Goal: Information Seeking & Learning: Learn about a topic

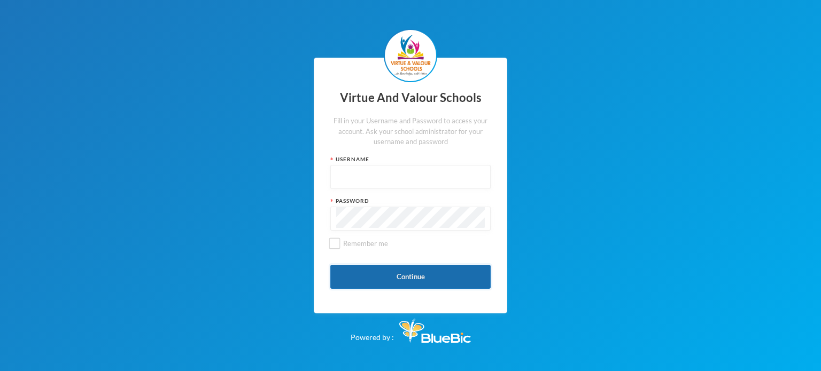
type input "vvsstaff120"
click at [401, 269] on button "Continue" at bounding box center [410, 277] width 160 height 24
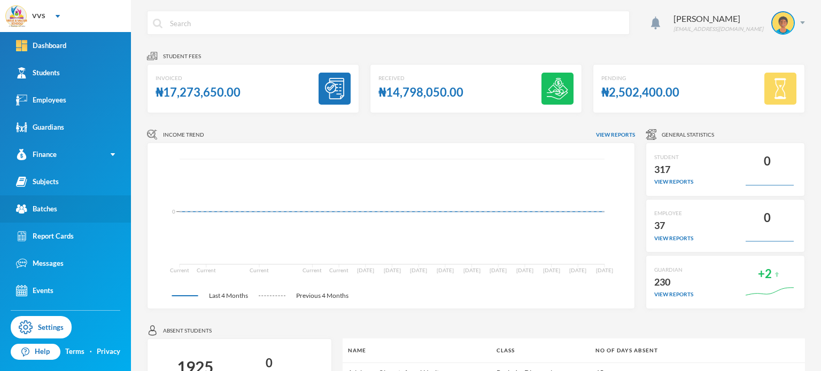
click at [43, 211] on div "Batches" at bounding box center [36, 209] width 41 height 11
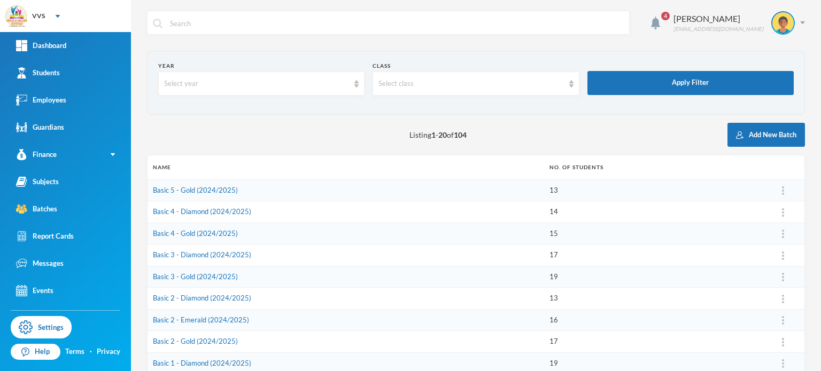
click at [462, 146] on div "Listing 1 - 20 of 104 Add New Batch" at bounding box center [476, 135] width 658 height 24
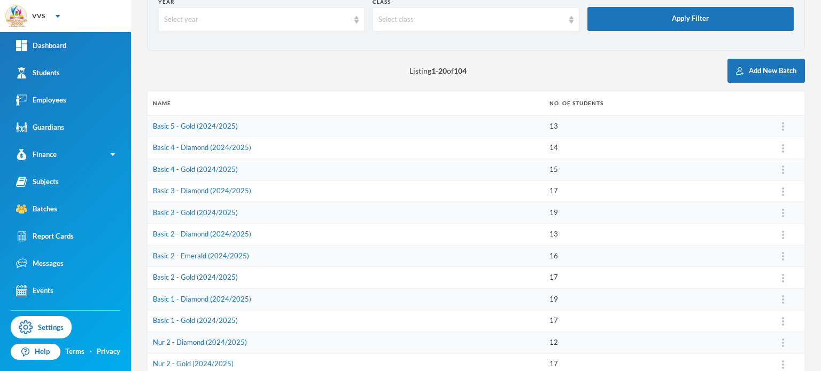
scroll to position [85, 0]
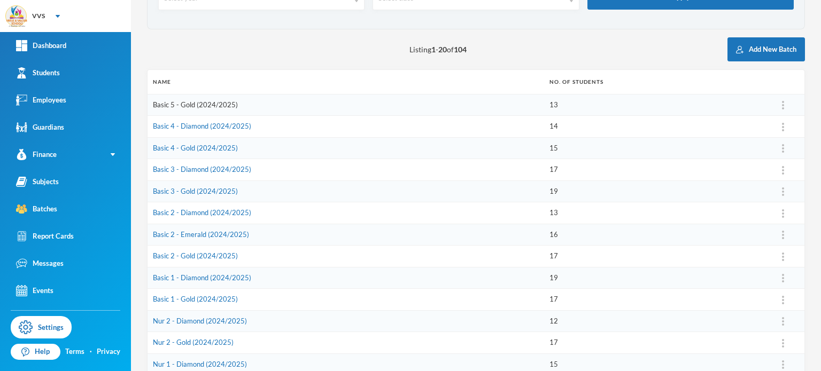
click at [206, 106] on link "Basic 5 - Gold (2024/2025)" at bounding box center [195, 104] width 85 height 9
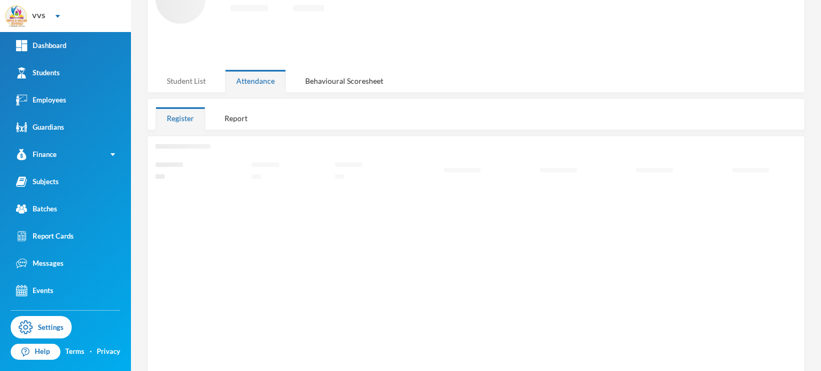
click at [190, 80] on div "Student List" at bounding box center [186, 80] width 61 height 23
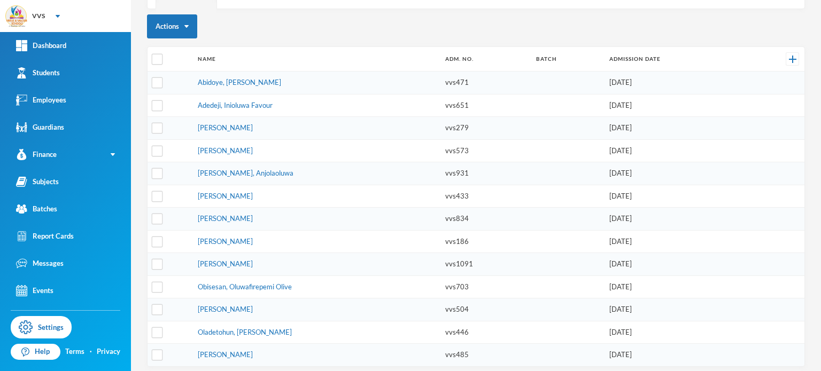
scroll to position [160, 0]
click at [53, 219] on link "Batches" at bounding box center [65, 209] width 131 height 27
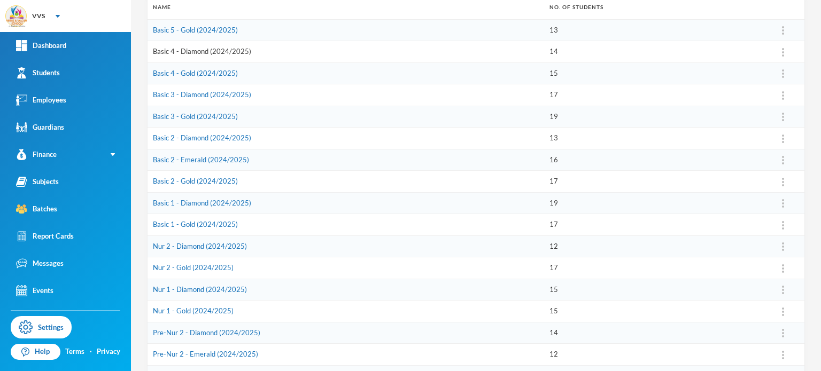
click at [183, 49] on link "Basic 4 - Diamond (2024/2025)" at bounding box center [202, 51] width 98 height 9
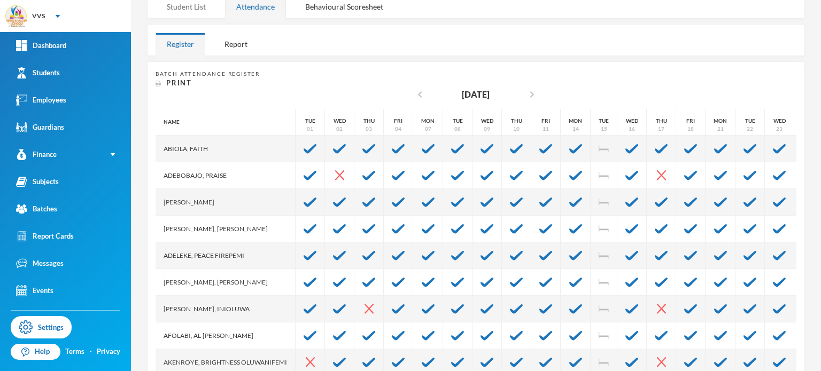
scroll to position [152, 0]
click at [197, 0] on div "Student List" at bounding box center [186, 5] width 61 height 23
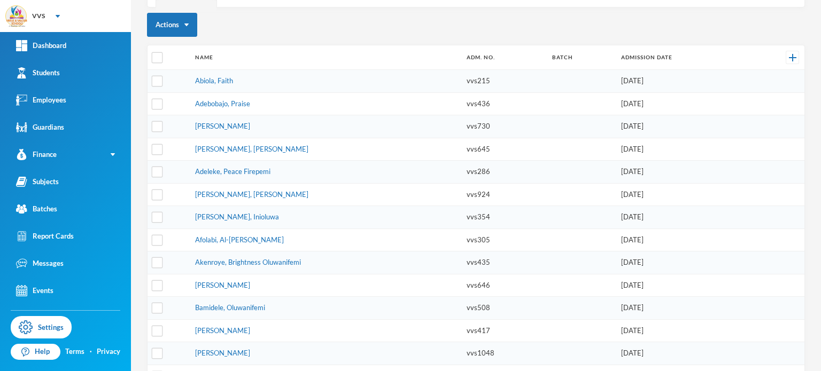
scroll to position [183, 0]
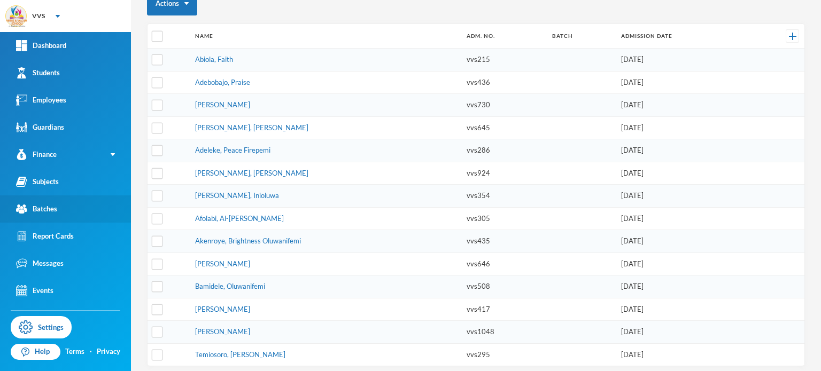
click at [38, 211] on div "Batches" at bounding box center [36, 209] width 41 height 11
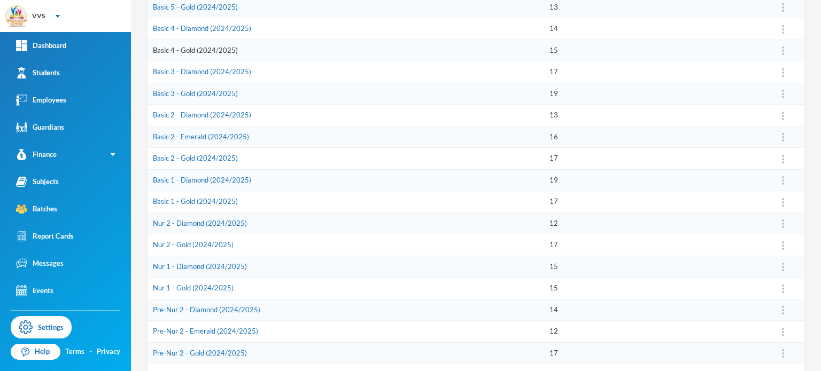
click at [192, 47] on link "Basic 4 - Gold (2024/2025)" at bounding box center [195, 50] width 85 height 9
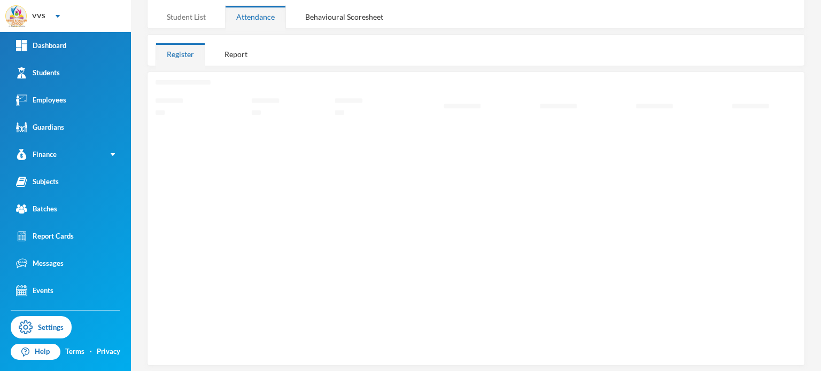
scroll to position [174, 0]
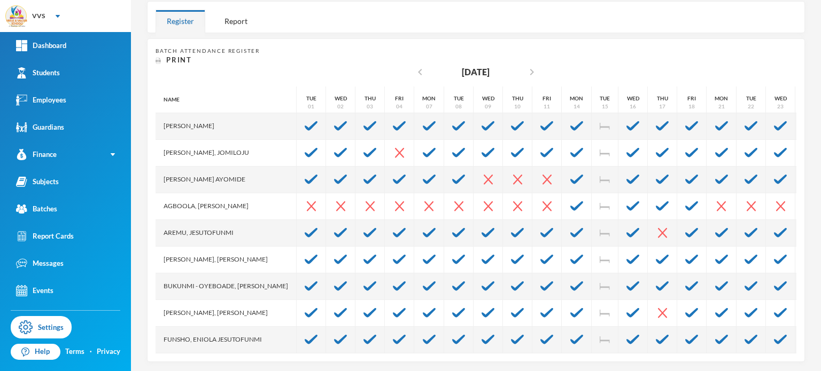
click at [183, 14] on div "Register" at bounding box center [181, 21] width 50 height 23
click at [294, 10] on div "Register Report" at bounding box center [476, 17] width 658 height 32
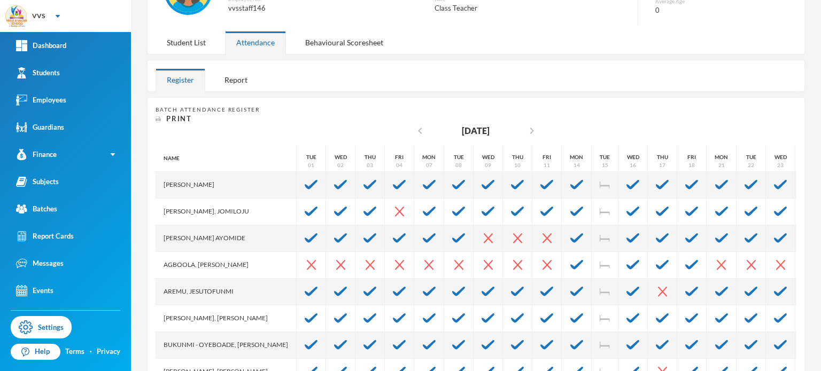
scroll to position [110, 0]
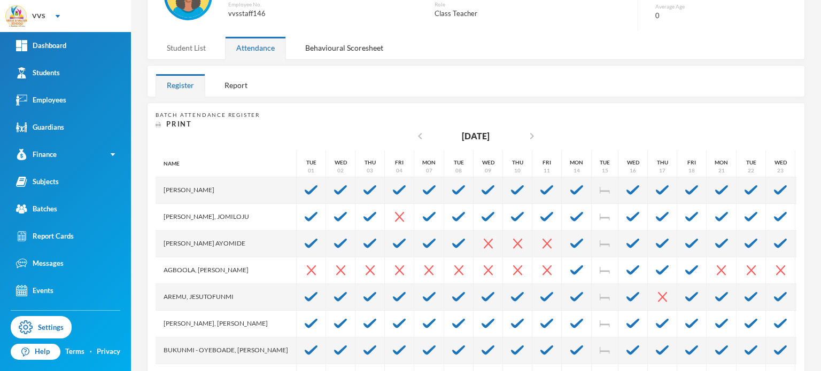
click at [175, 52] on div "Student List" at bounding box center [186, 47] width 61 height 23
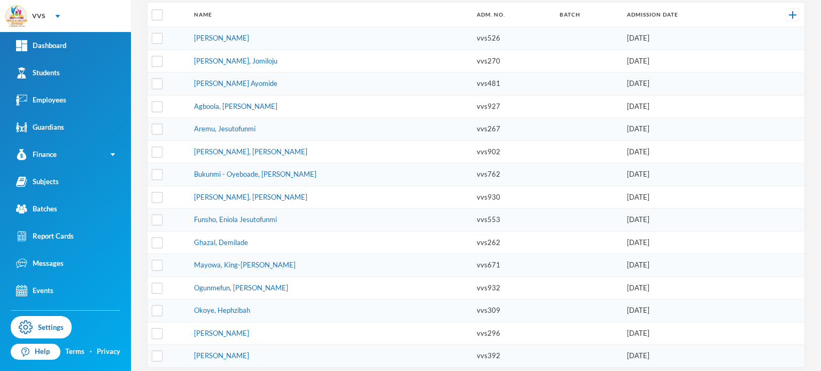
scroll to position [205, 0]
click at [42, 214] on div "Batches" at bounding box center [36, 209] width 41 height 11
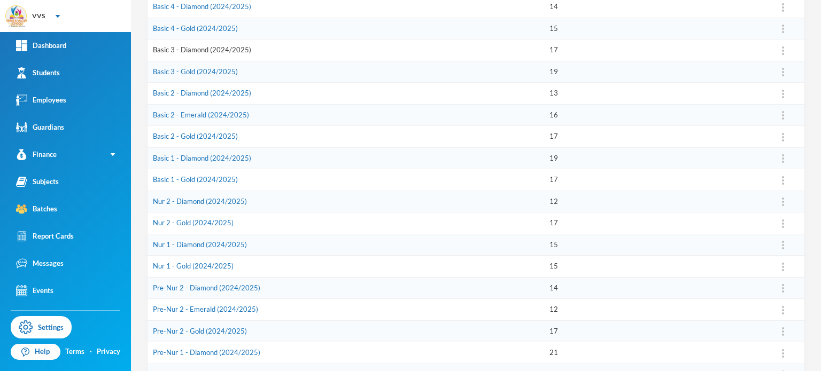
click at [198, 50] on link "Basic 3 - Diamond (2024/2025)" at bounding box center [202, 49] width 98 height 9
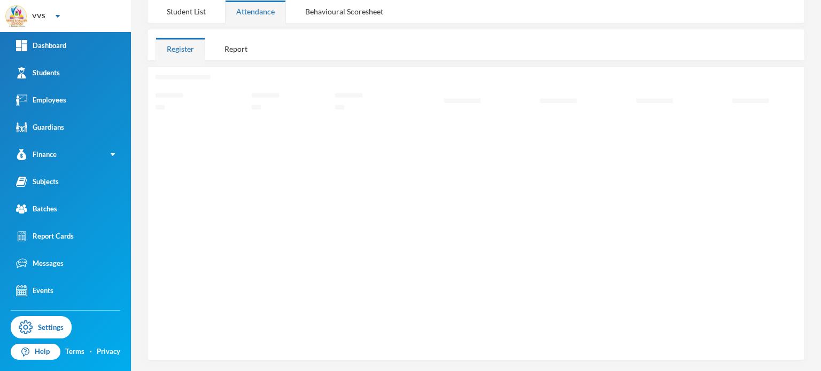
scroll to position [150, 0]
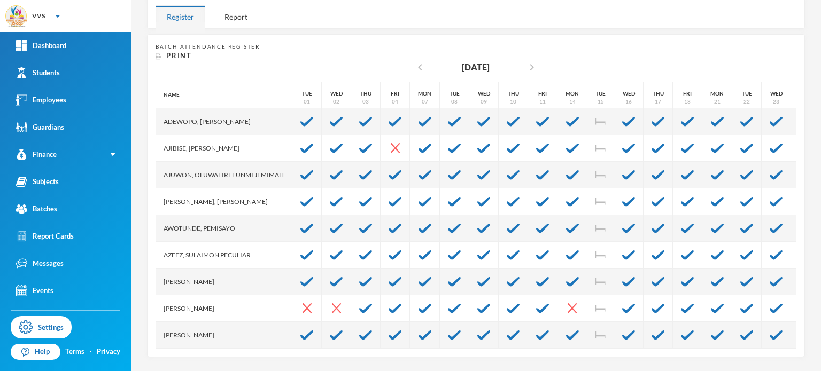
click at [199, 17] on div "Register" at bounding box center [181, 16] width 50 height 23
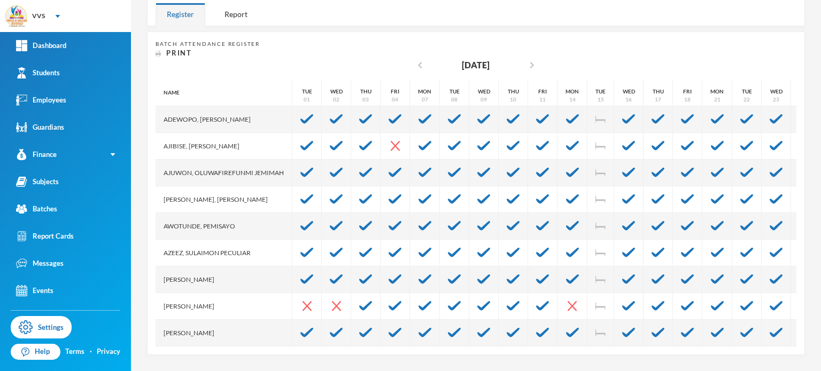
scroll to position [179, 0]
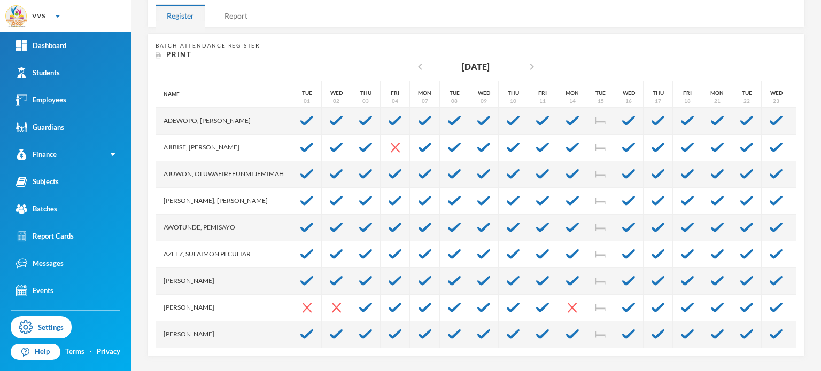
click at [214, 12] on div "Report" at bounding box center [235, 15] width 45 height 23
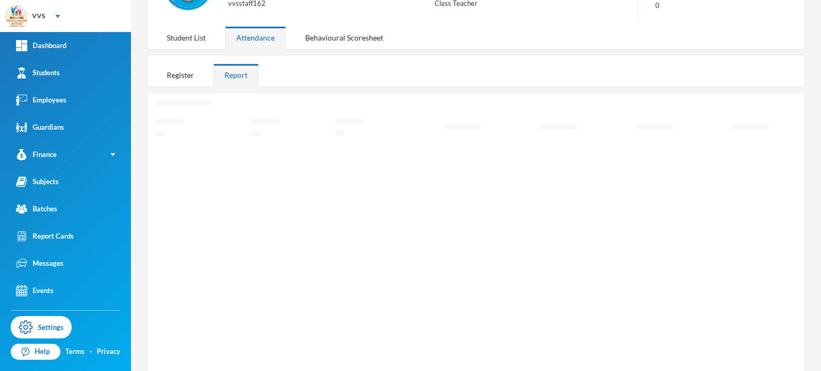
scroll to position [98, 0]
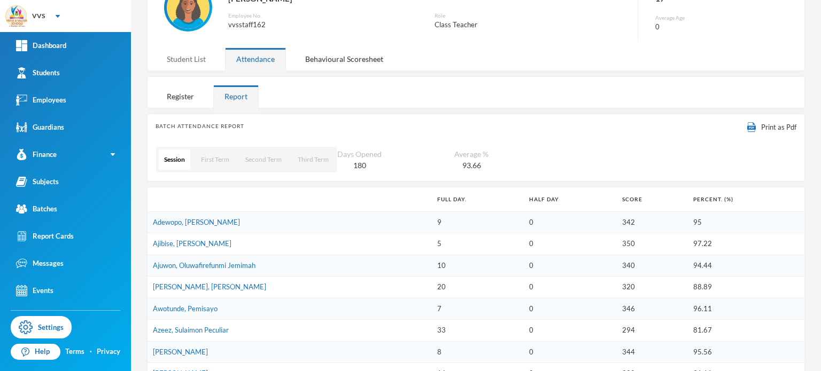
click at [193, 58] on div "Student List" at bounding box center [186, 59] width 61 height 23
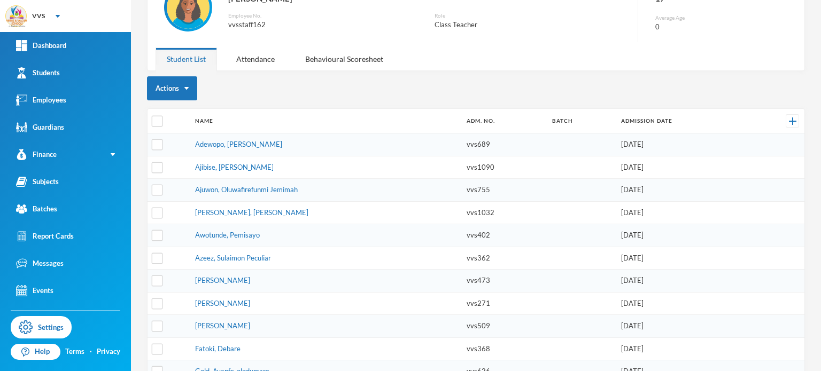
click at [186, 143] on td at bounding box center [168, 145] width 42 height 23
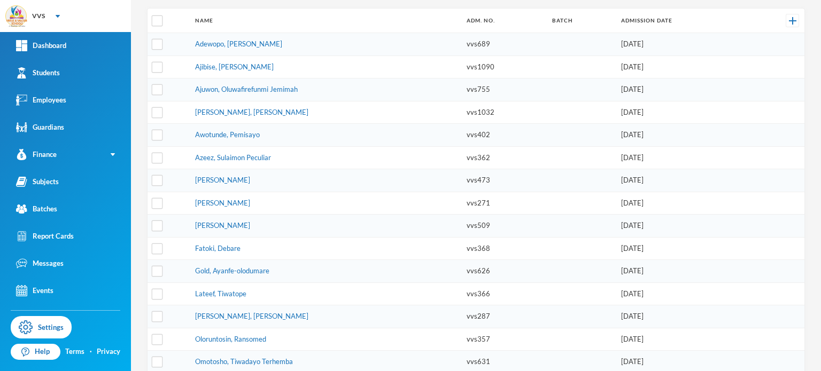
scroll to position [186, 0]
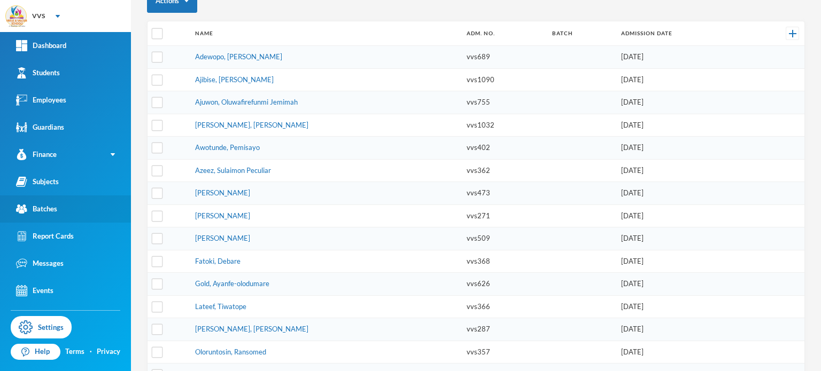
click at [38, 205] on div "Batches" at bounding box center [36, 209] width 41 height 11
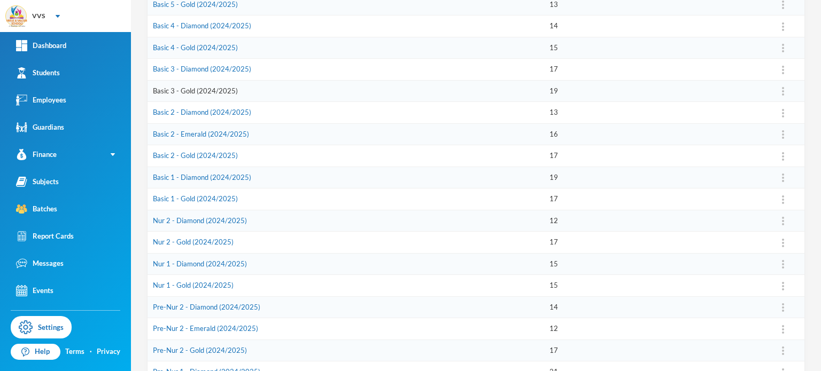
click at [192, 91] on link "Basic 3 - Gold (2024/2025)" at bounding box center [195, 91] width 85 height 9
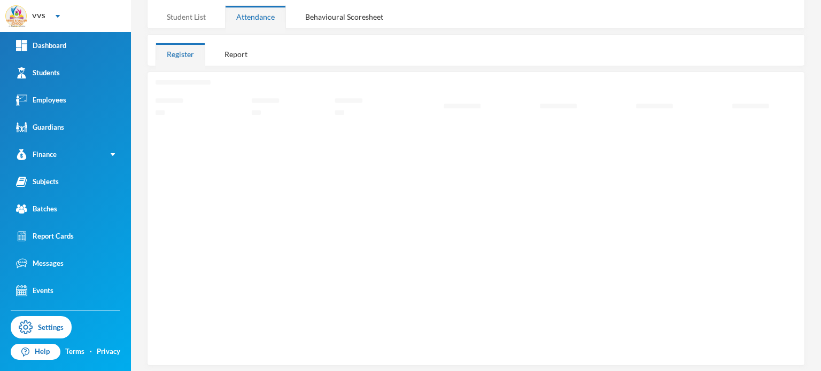
click at [191, 21] on div "Student List" at bounding box center [186, 16] width 61 height 23
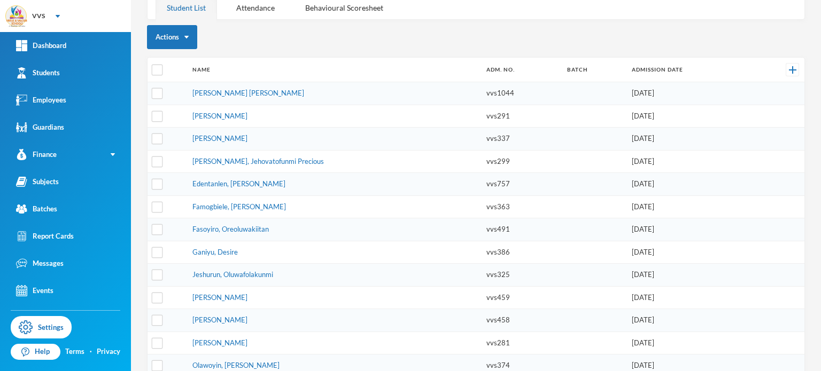
scroll to position [0, 0]
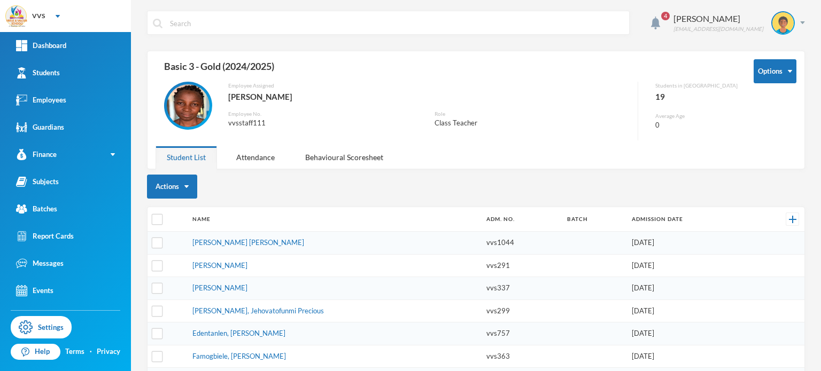
click at [292, 134] on div "Employee Assigned [PERSON_NAME] Employee No. vvsstaff111 Role Class Teacher" at bounding box center [397, 111] width 483 height 59
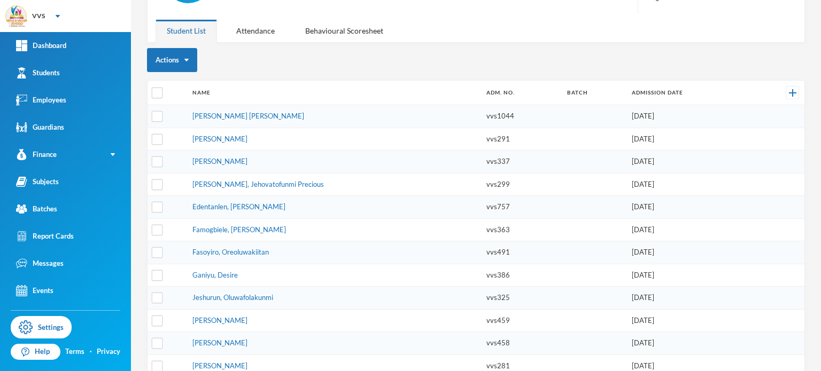
scroll to position [128, 0]
click at [186, 266] on td at bounding box center [167, 273] width 40 height 23
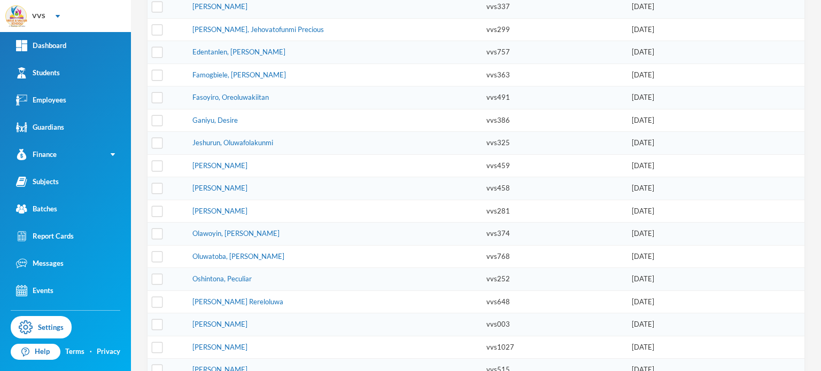
scroll to position [295, 0]
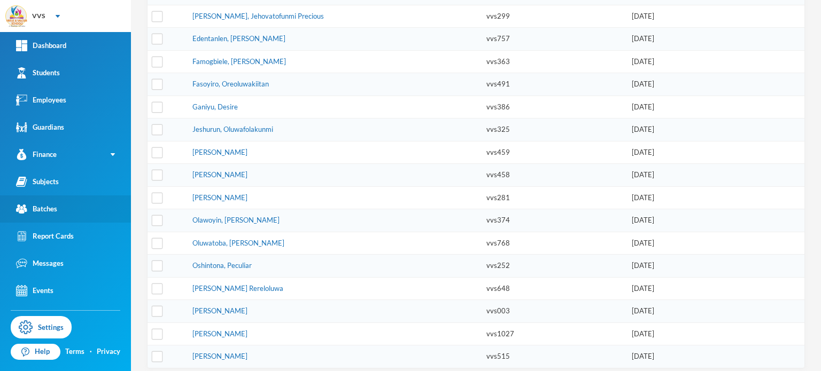
click at [58, 211] on link "Batches" at bounding box center [65, 209] width 131 height 27
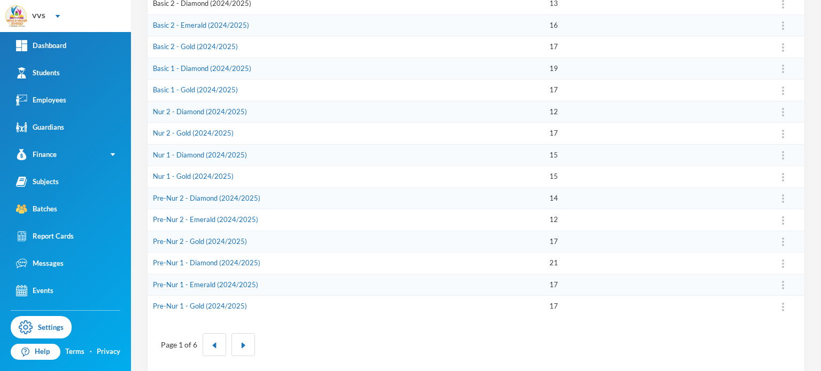
click at [167, 3] on link "Basic 2 - Diamond (2024/2025)" at bounding box center [202, 3] width 98 height 9
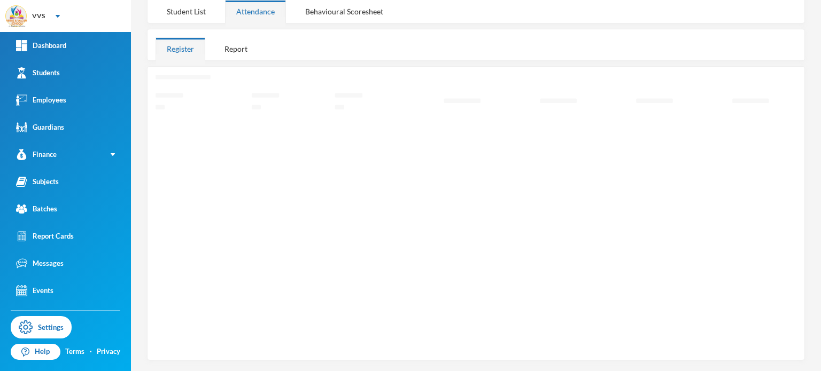
scroll to position [150, 0]
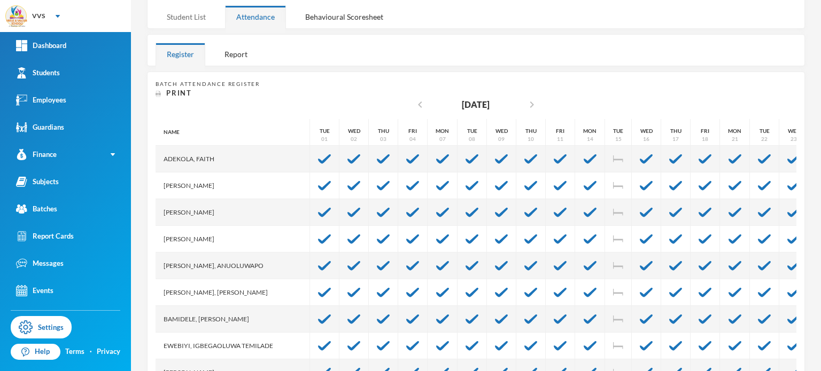
click at [188, 14] on div "Student List" at bounding box center [186, 16] width 61 height 23
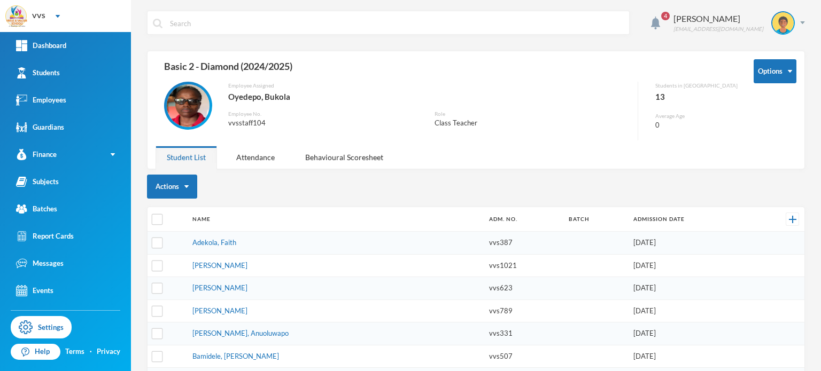
click at [278, 128] on div "vvsstaff104" at bounding box center [323, 123] width 190 height 11
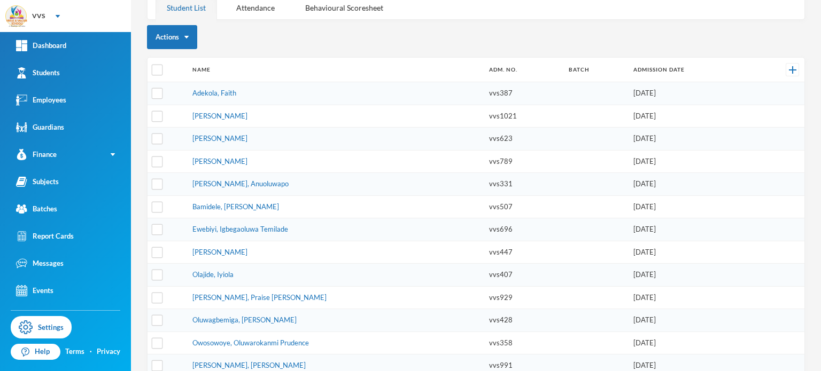
scroll to position [160, 0]
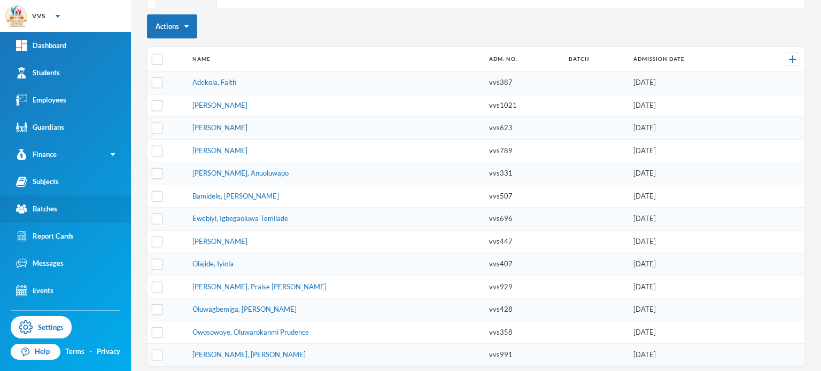
click at [43, 208] on div "Batches" at bounding box center [36, 209] width 41 height 11
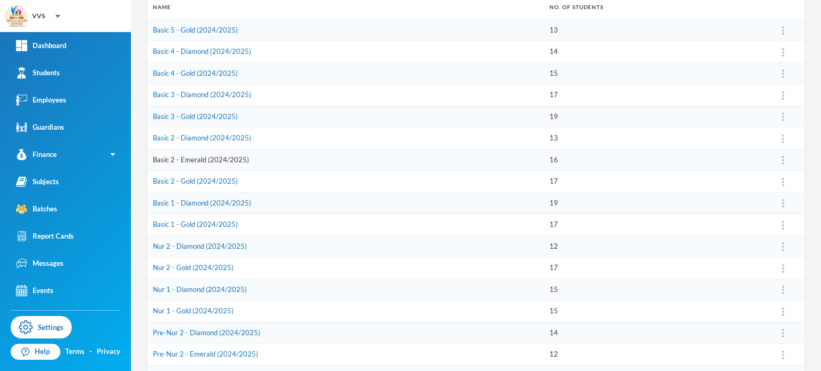
click at [166, 156] on link "Basic 2 - Emerald (2024/2025)" at bounding box center [201, 160] width 96 height 9
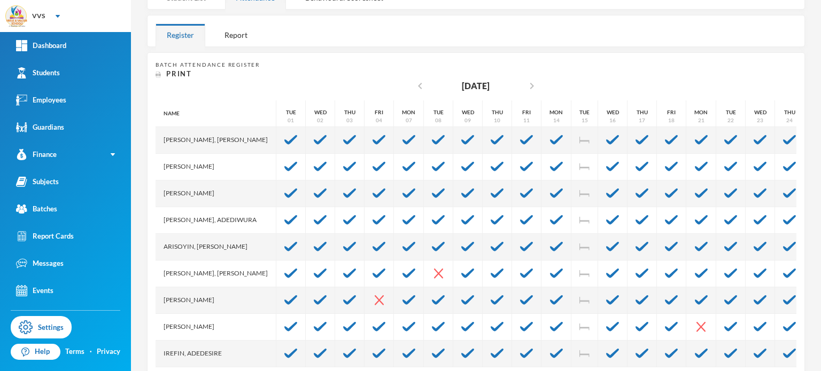
scroll to position [152, 0]
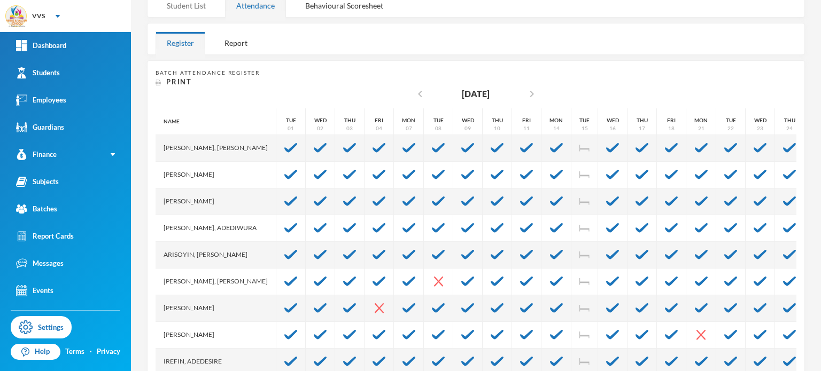
click at [184, 16] on div "Student List" at bounding box center [186, 5] width 61 height 23
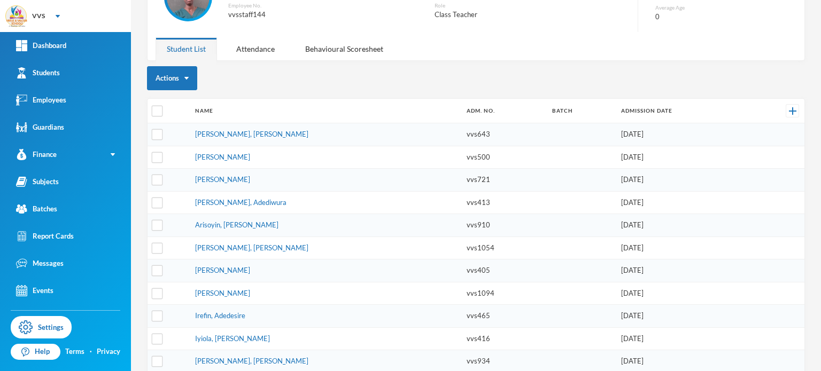
scroll to position [78, 0]
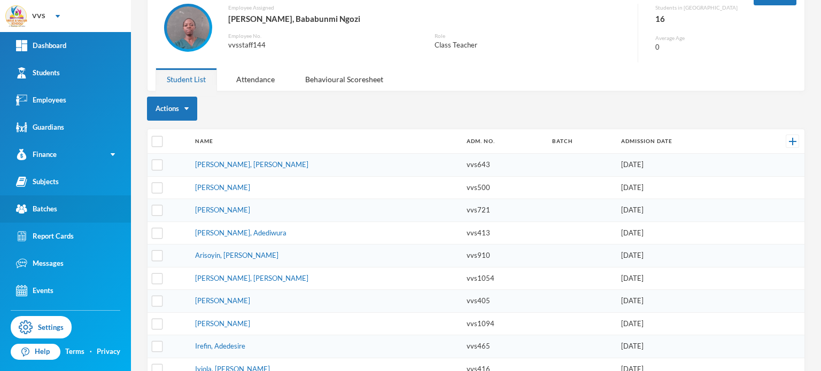
click at [58, 205] on link "Batches" at bounding box center [65, 209] width 131 height 27
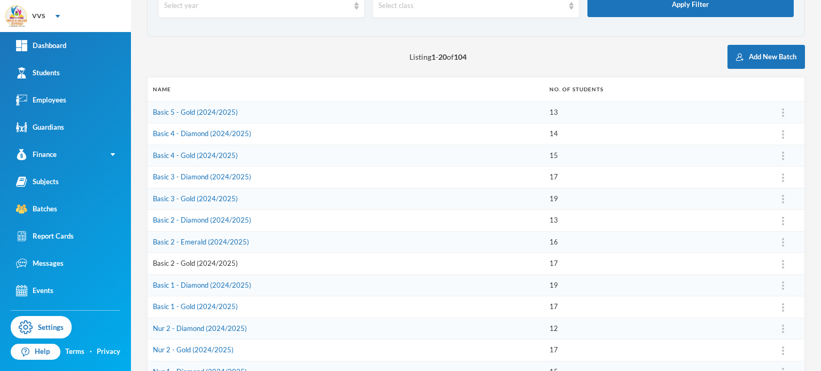
click at [178, 262] on link "Basic 2 - Gold (2024/2025)" at bounding box center [195, 263] width 85 height 9
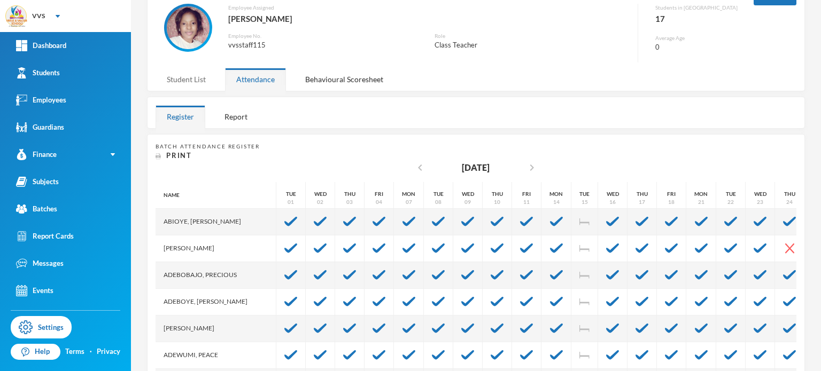
click at [195, 73] on div "Student List" at bounding box center [186, 79] width 61 height 23
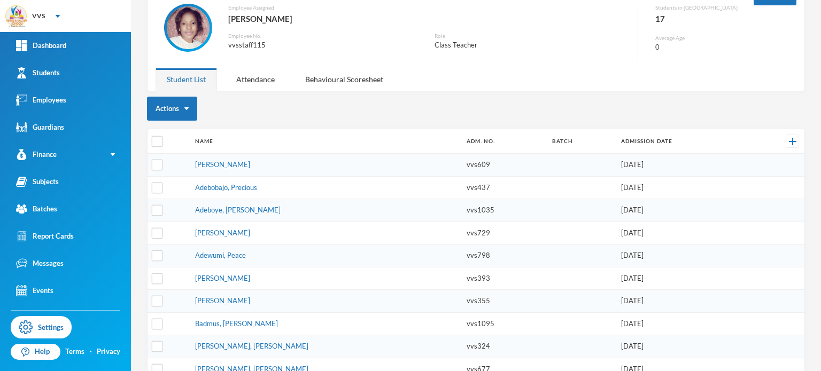
click at [226, 126] on div "Actions Name Adm. No. Batch Admission Date [PERSON_NAME] vvs609 [DATE] Adebobaj…" at bounding box center [476, 319] width 658 height 444
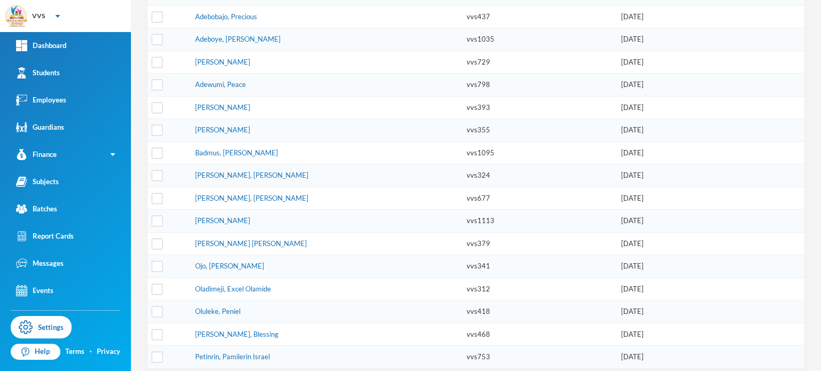
scroll to position [250, 0]
click at [43, 212] on div "Batches" at bounding box center [36, 209] width 41 height 11
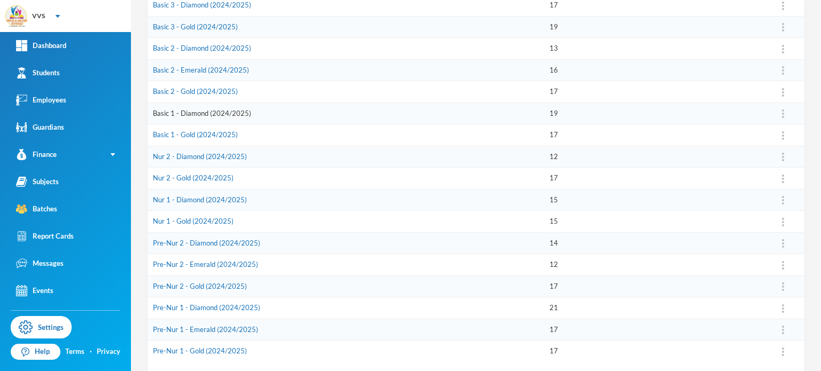
click at [169, 112] on link "Basic 1 - Diamond (2024/2025)" at bounding box center [202, 113] width 98 height 9
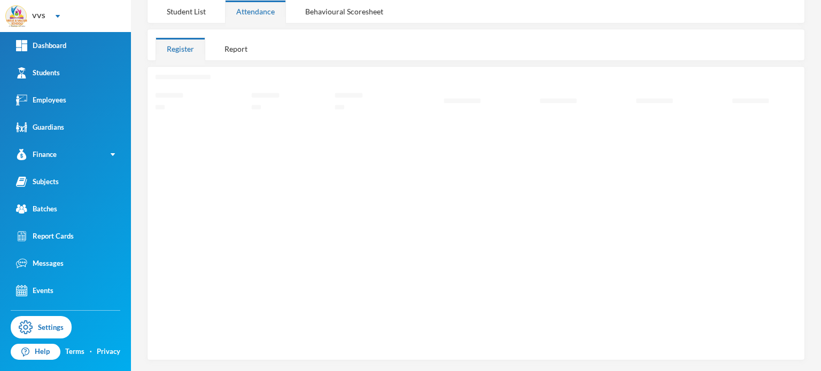
scroll to position [150, 0]
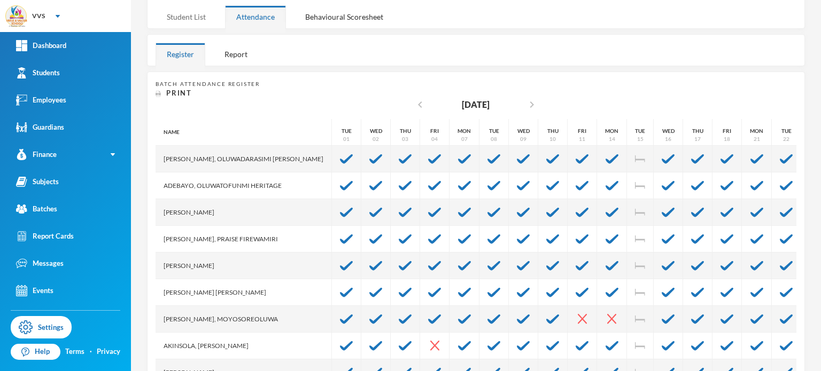
click at [190, 21] on div "4 Ojo Oluwaseun [EMAIL_ADDRESS][DOMAIN_NAME] Loading interface... Student List …" at bounding box center [476, 185] width 690 height 371
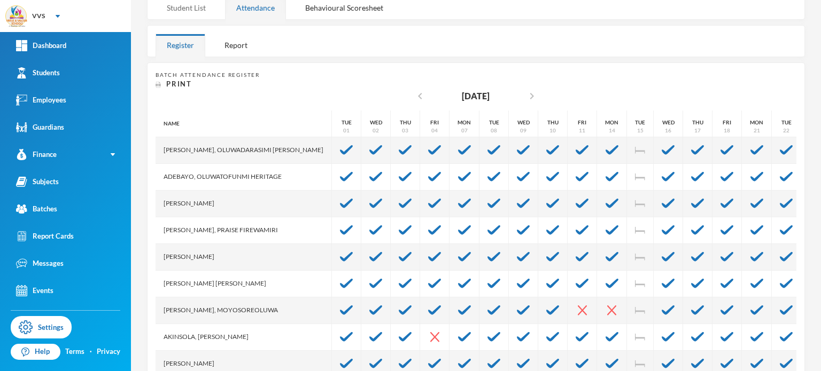
click at [186, 12] on div "Student List" at bounding box center [186, 7] width 61 height 23
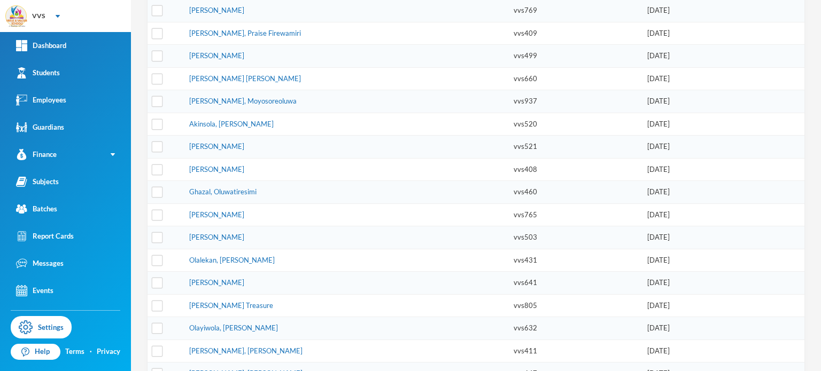
scroll to position [295, 0]
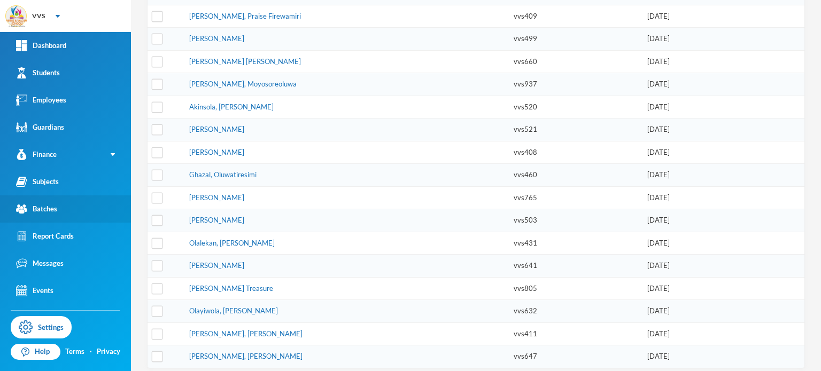
click at [42, 210] on div "Batches" at bounding box center [36, 209] width 41 height 11
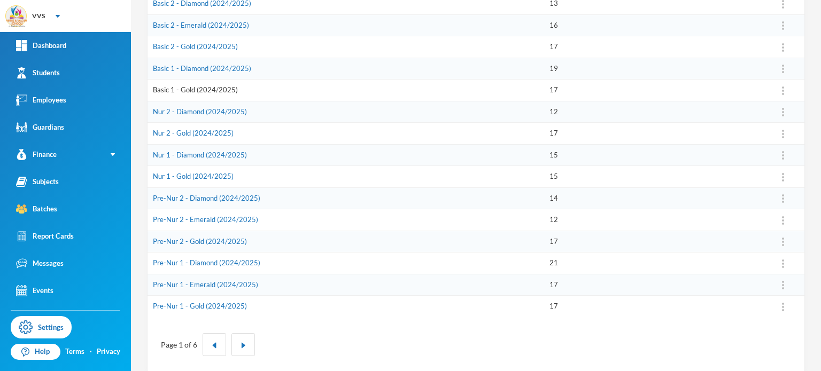
click at [168, 87] on link "Basic 1 - Gold (2024/2025)" at bounding box center [195, 89] width 85 height 9
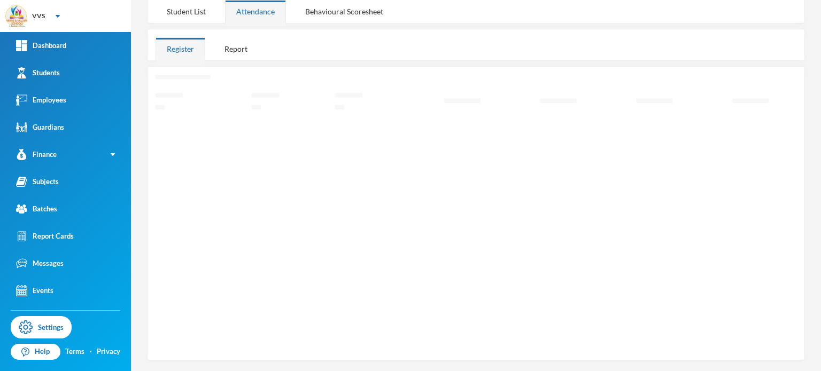
scroll to position [150, 0]
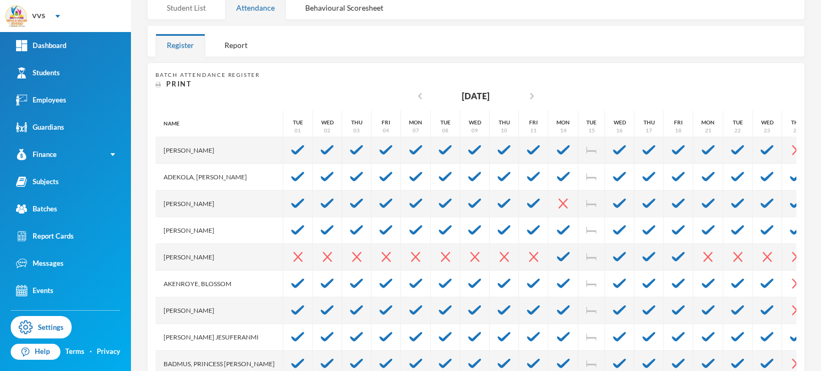
click at [185, 14] on div "Student List" at bounding box center [186, 7] width 61 height 23
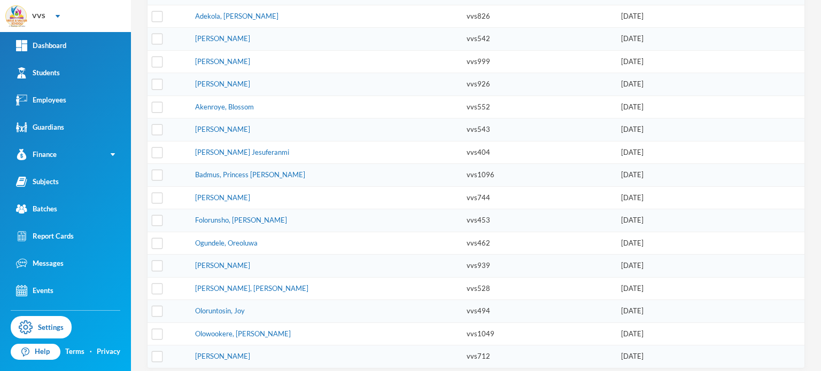
scroll to position [250, 0]
click at [35, 219] on link "Batches" at bounding box center [65, 209] width 131 height 27
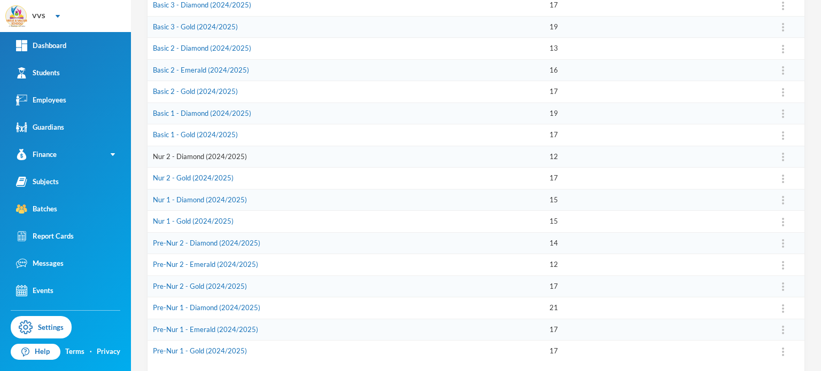
click at [165, 156] on link "Nur 2 - Diamond (2024/2025)" at bounding box center [200, 156] width 94 height 9
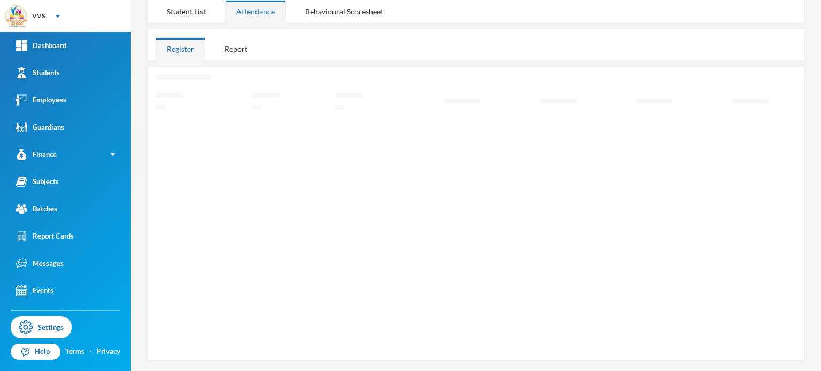
scroll to position [150, 0]
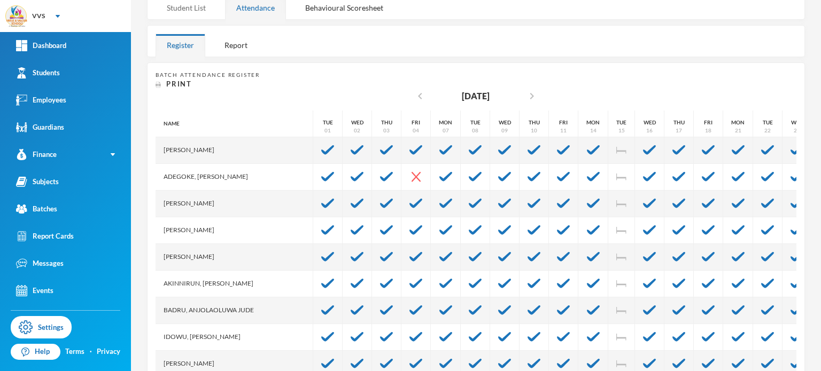
click at [189, 9] on div "Student List" at bounding box center [186, 7] width 61 height 23
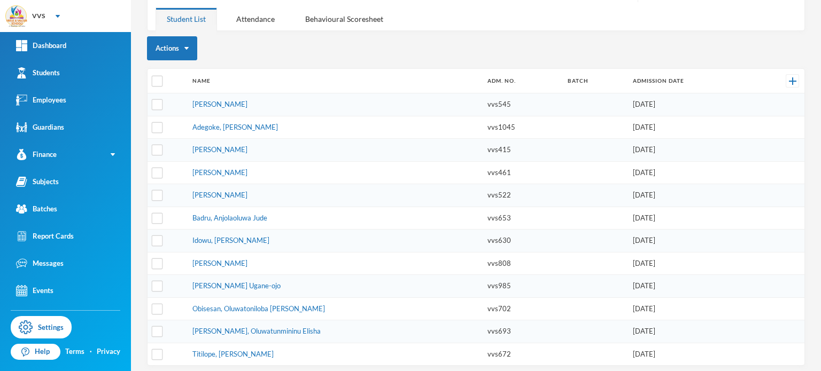
click at [182, 180] on td at bounding box center [167, 172] width 40 height 23
click at [288, 72] on th "Name" at bounding box center [334, 81] width 295 height 25
click at [56, 206] on div "Batches" at bounding box center [36, 209] width 41 height 11
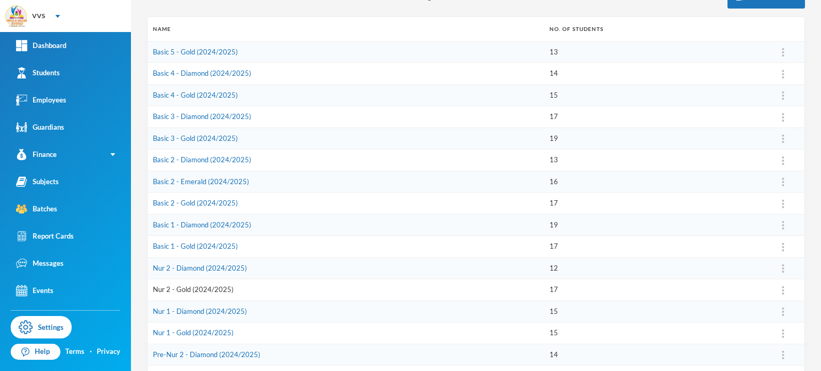
click at [170, 290] on link "Nur 2 - Gold (2024/2025)" at bounding box center [193, 289] width 81 height 9
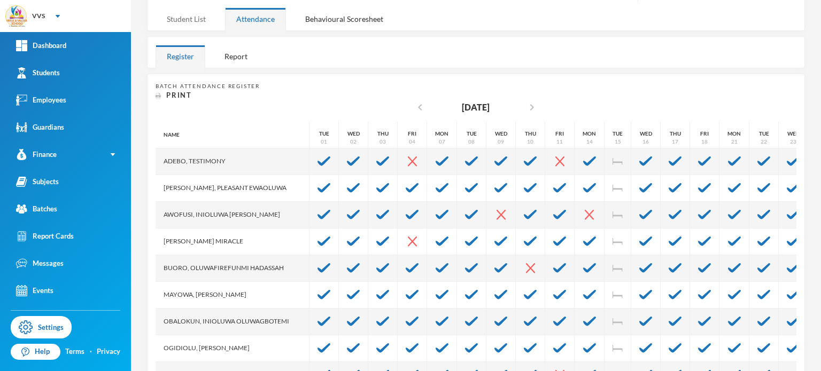
click at [189, 18] on div "Student List" at bounding box center [186, 18] width 61 height 23
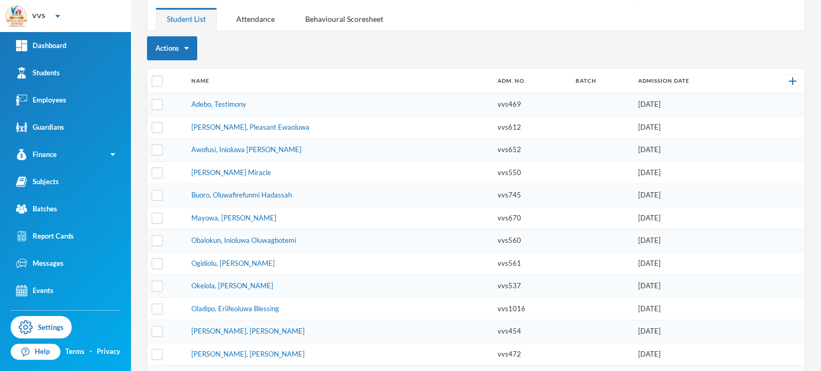
click at [184, 79] on th at bounding box center [166, 81] width 38 height 25
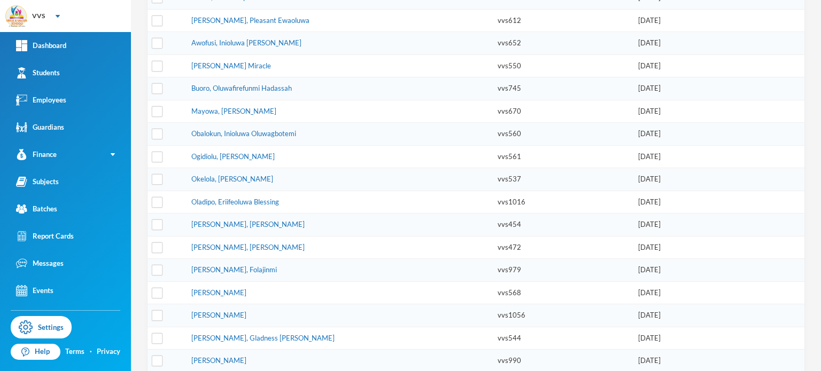
scroll to position [250, 0]
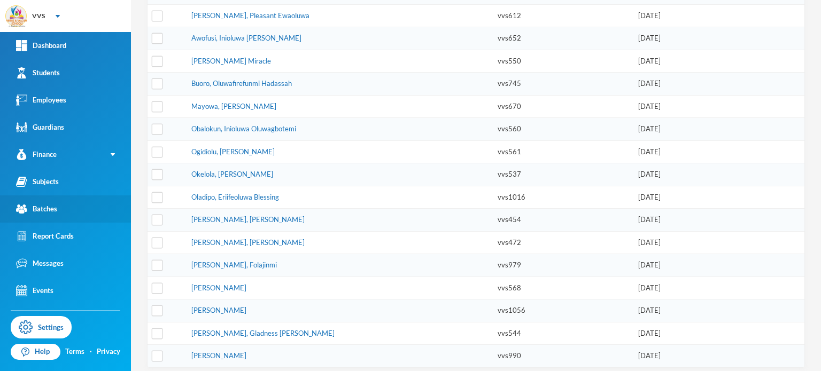
click at [43, 205] on div "Batches" at bounding box center [36, 209] width 41 height 11
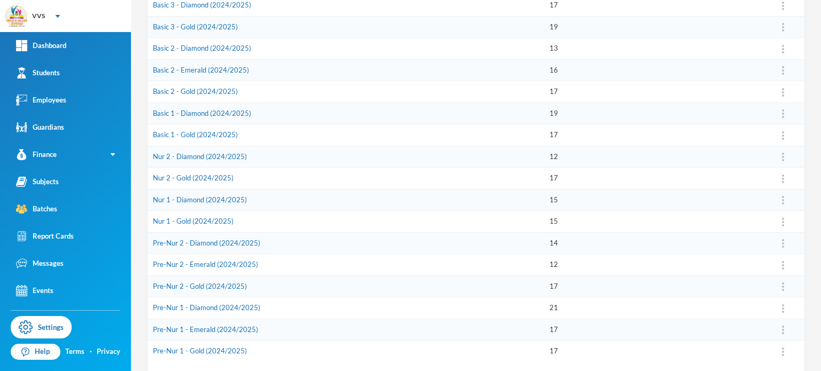
click at [383, 103] on td "Basic 1 - Diamond (2024/2025)" at bounding box center [345, 114] width 396 height 22
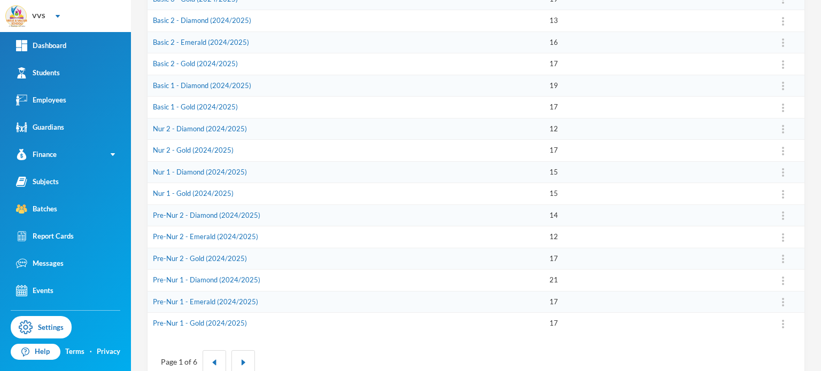
scroll to position [293, 0]
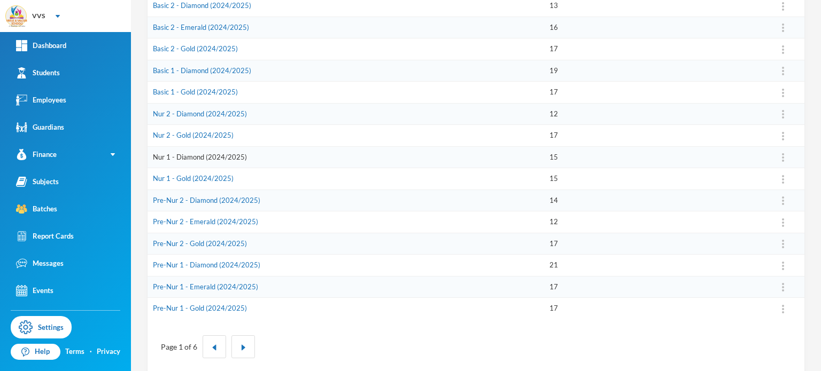
click at [185, 154] on link "Nur 1 - Diamond (2024/2025)" at bounding box center [200, 157] width 94 height 9
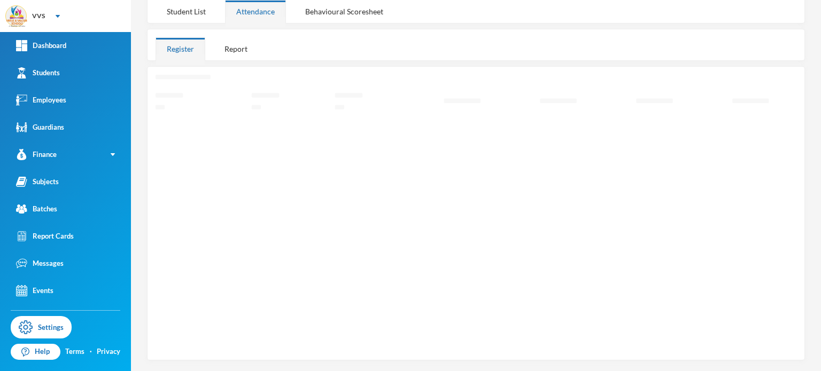
scroll to position [150, 0]
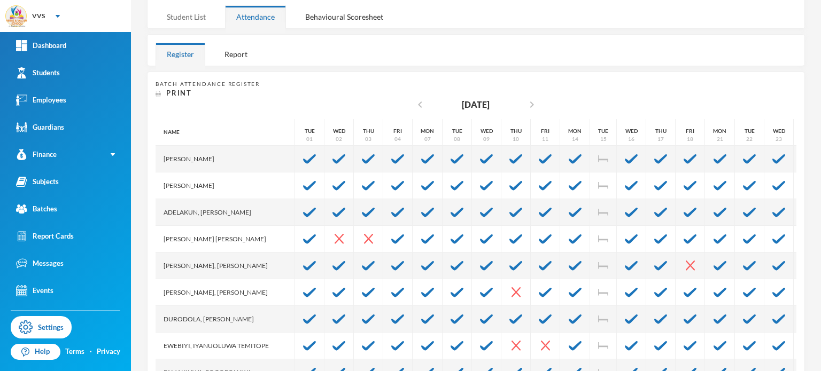
click at [194, 17] on div "Student List" at bounding box center [186, 16] width 61 height 23
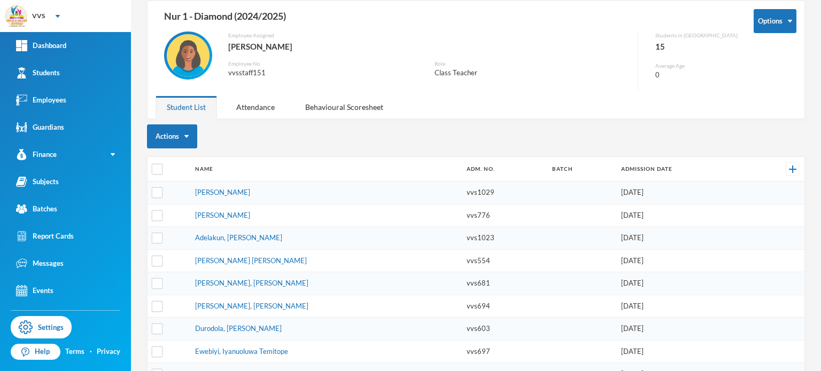
scroll to position [34, 0]
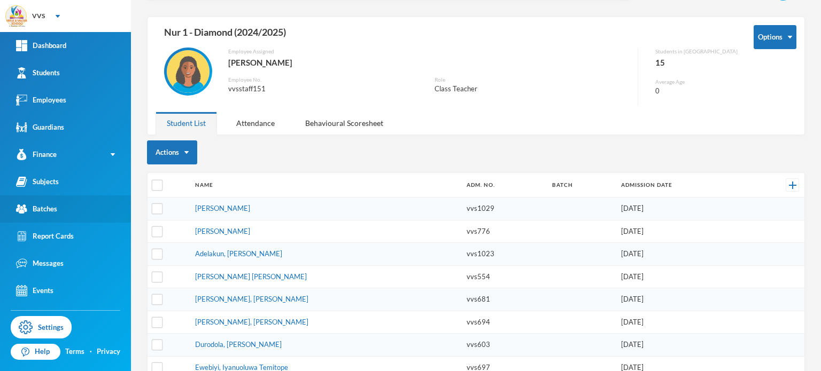
click at [51, 205] on div "Batches" at bounding box center [36, 209] width 41 height 11
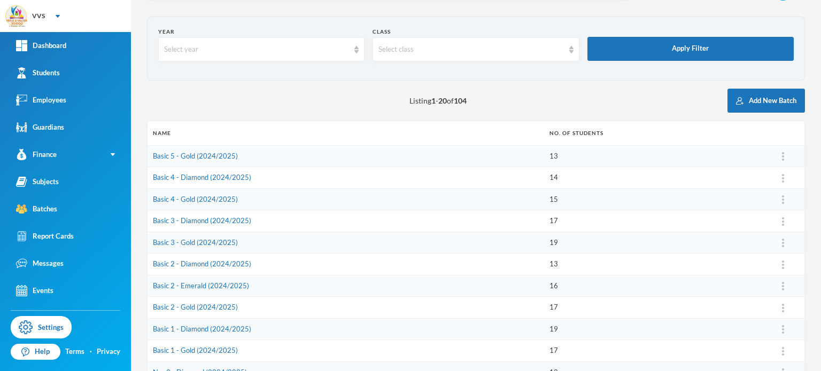
click at [327, 222] on td "Basic 3 - Diamond (2024/2025)" at bounding box center [345, 222] width 396 height 22
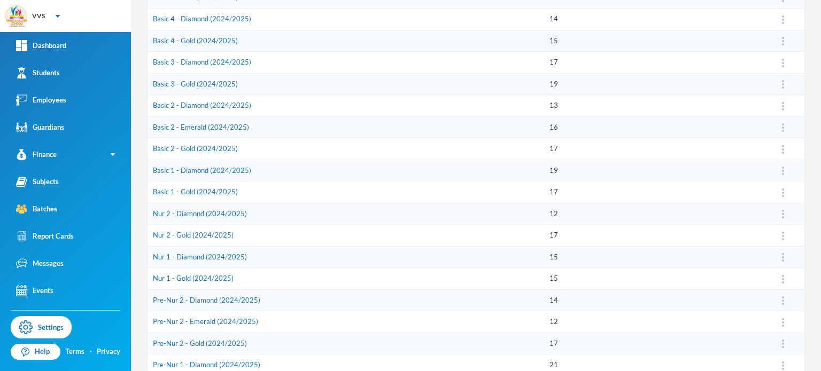
scroll to position [205, 0]
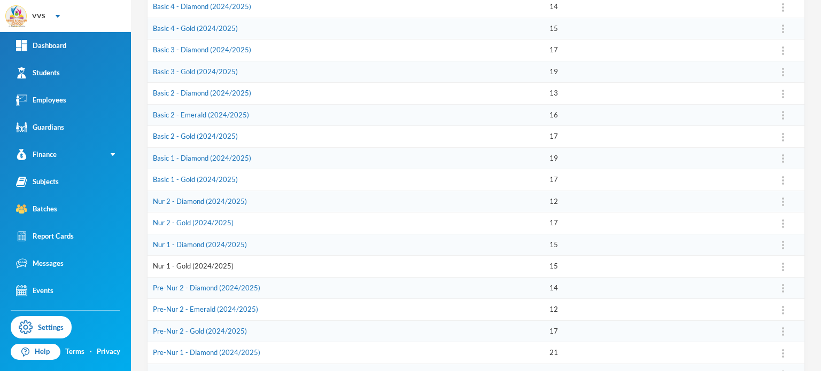
click at [174, 263] on link "Nur 1 - Gold (2024/2025)" at bounding box center [193, 266] width 81 height 9
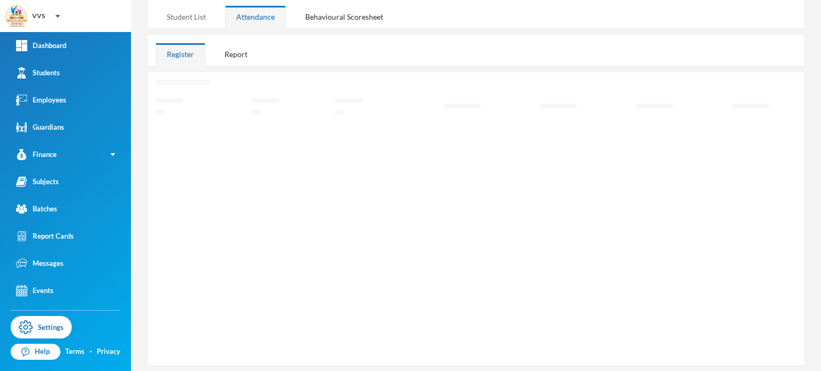
scroll to position [179, 0]
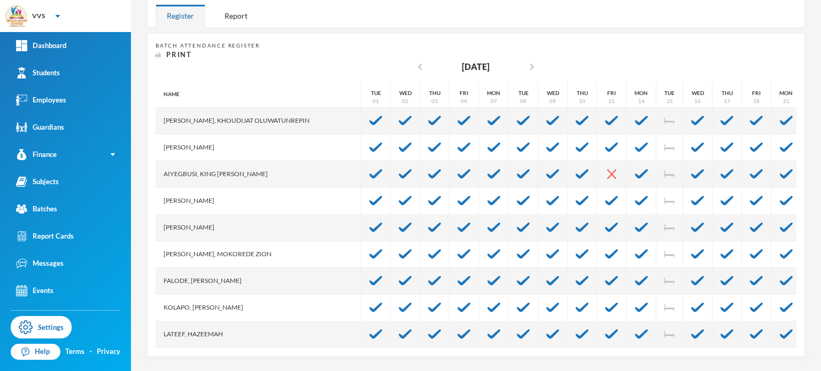
click at [214, 2] on div "Register Report" at bounding box center [476, 12] width 658 height 32
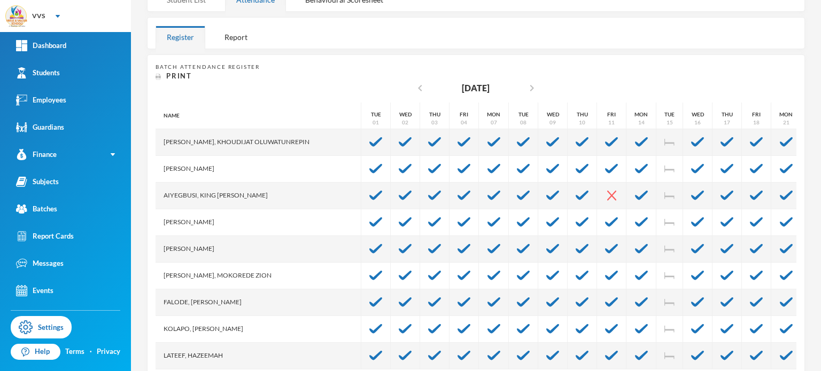
click at [195, 1] on div "Student List" at bounding box center [186, -1] width 61 height 23
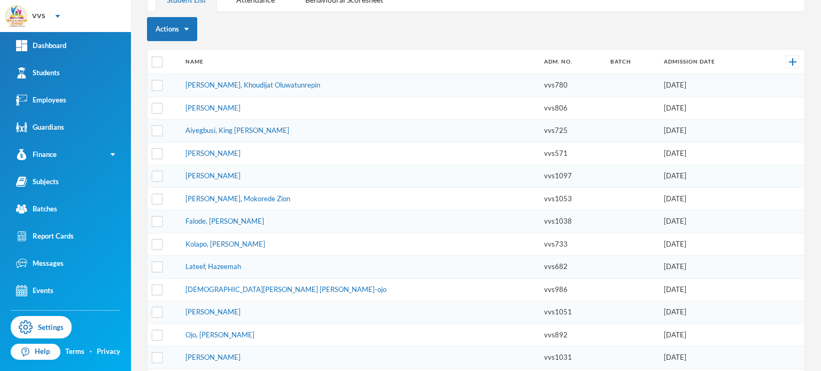
click at [393, 95] on td "[PERSON_NAME], Khoudijat Oluwatunrepin" at bounding box center [359, 85] width 359 height 23
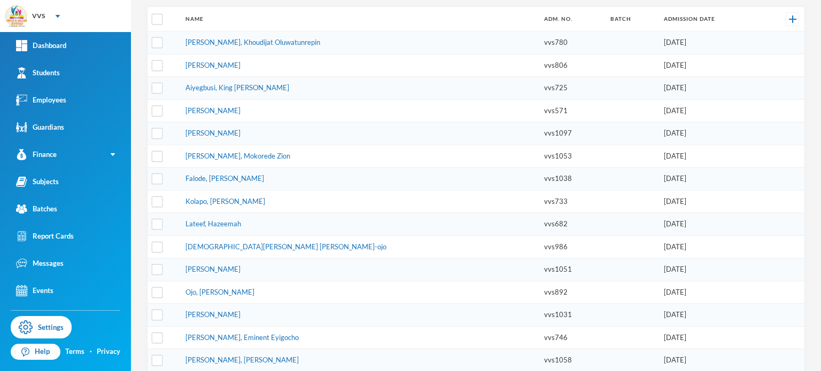
scroll to position [205, 0]
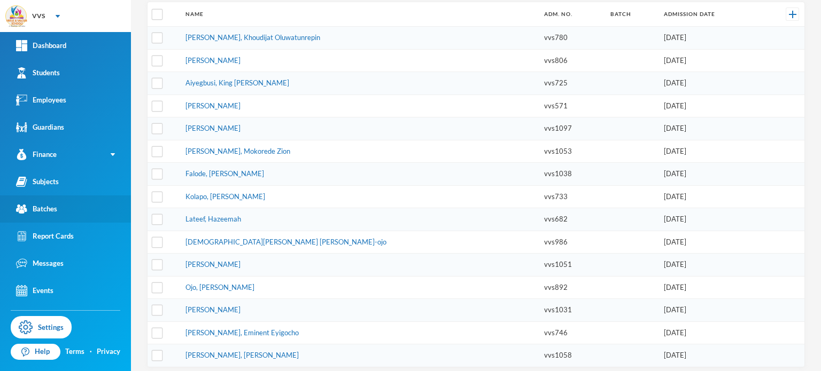
click at [56, 209] on div "Batches" at bounding box center [36, 209] width 41 height 11
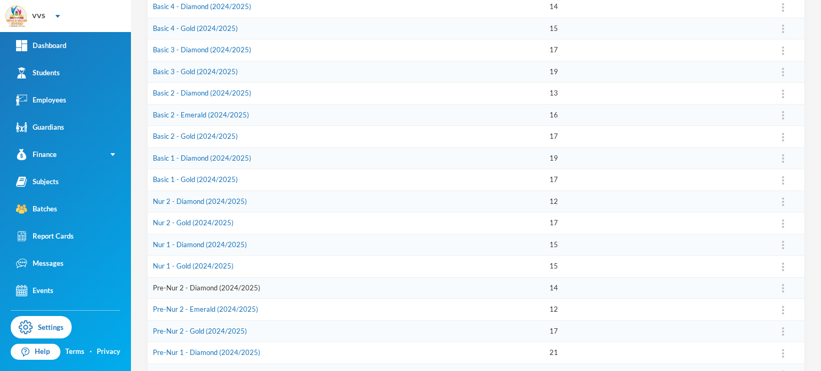
click at [173, 286] on link "Pre-Nur 2 - Diamond (2024/2025)" at bounding box center [206, 288] width 107 height 9
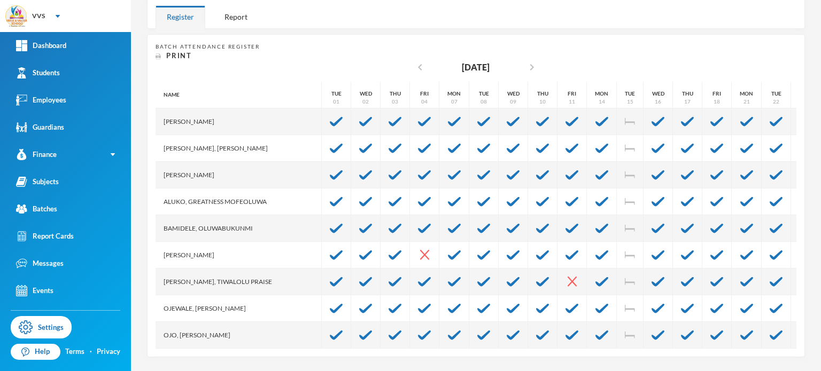
scroll to position [179, 0]
click at [189, 14] on div "Register" at bounding box center [181, 15] width 50 height 23
click at [216, 6] on div "Report" at bounding box center [235, 15] width 45 height 23
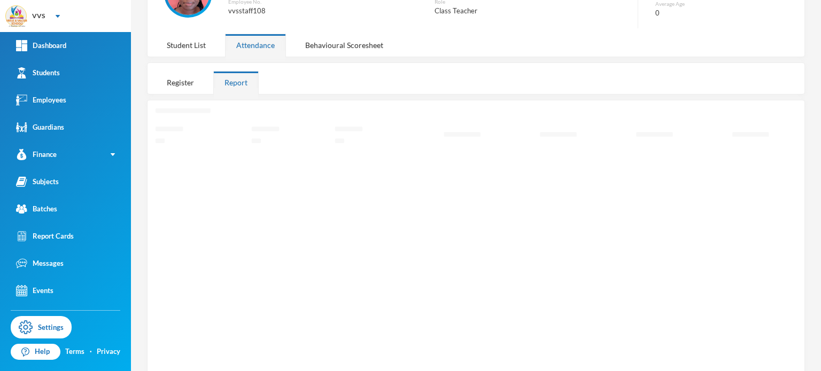
scroll to position [98, 0]
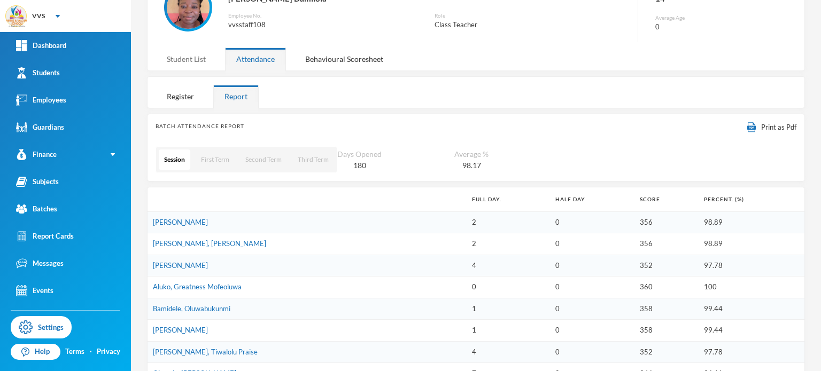
click at [189, 61] on div "Student List" at bounding box center [186, 59] width 61 height 23
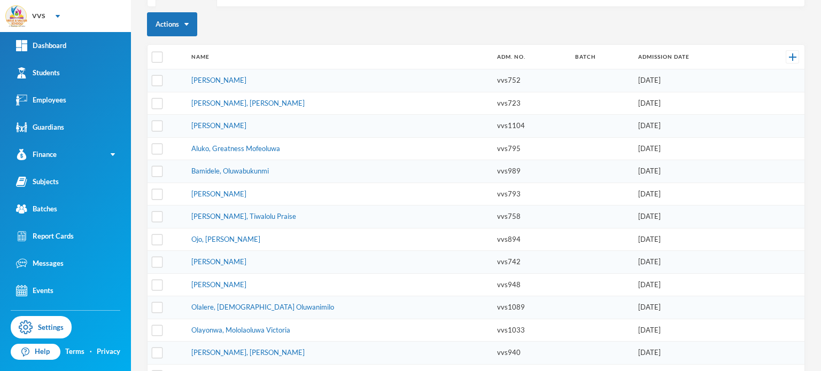
scroll to position [183, 0]
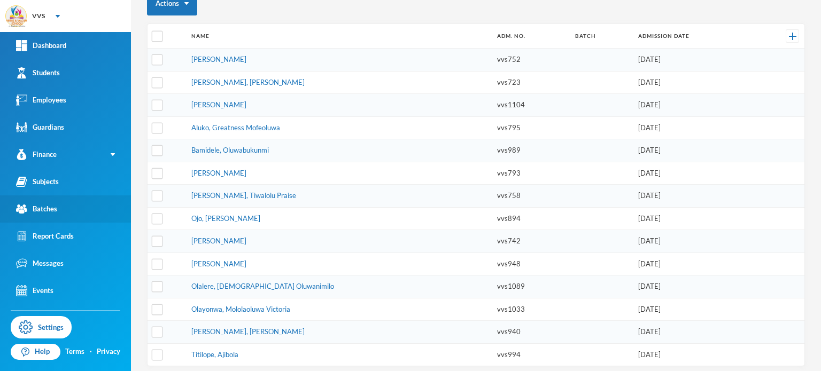
click at [48, 204] on div "Batches" at bounding box center [36, 209] width 41 height 11
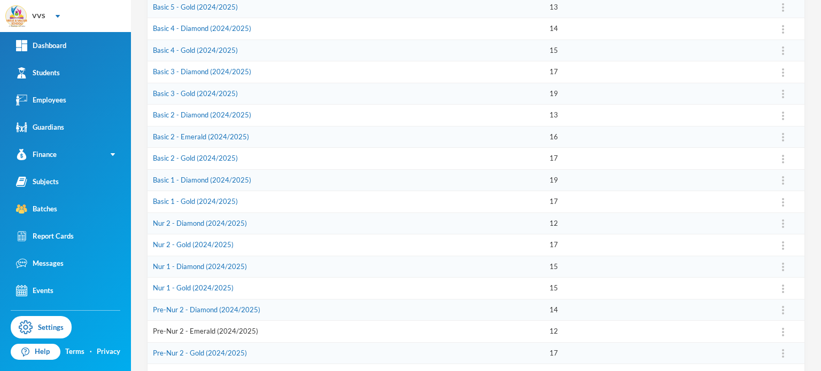
click at [168, 327] on link "Pre-Nur 2 - Emerald (2024/2025)" at bounding box center [205, 331] width 105 height 9
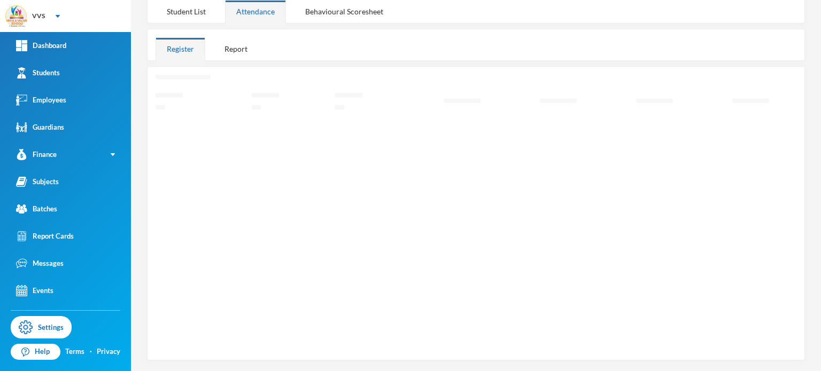
scroll to position [150, 0]
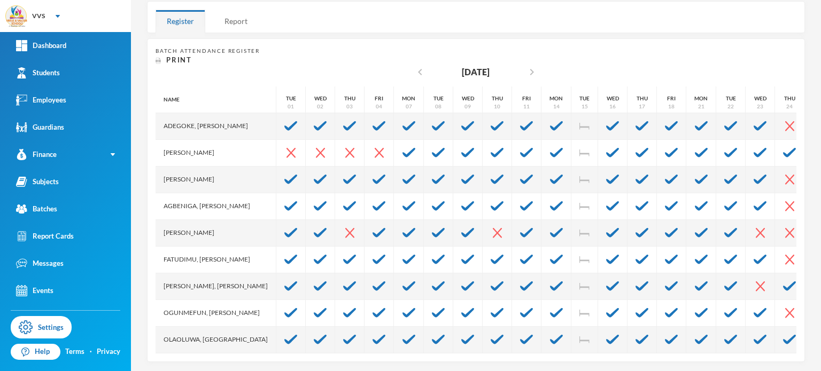
click at [222, 10] on div "Report" at bounding box center [235, 21] width 45 height 23
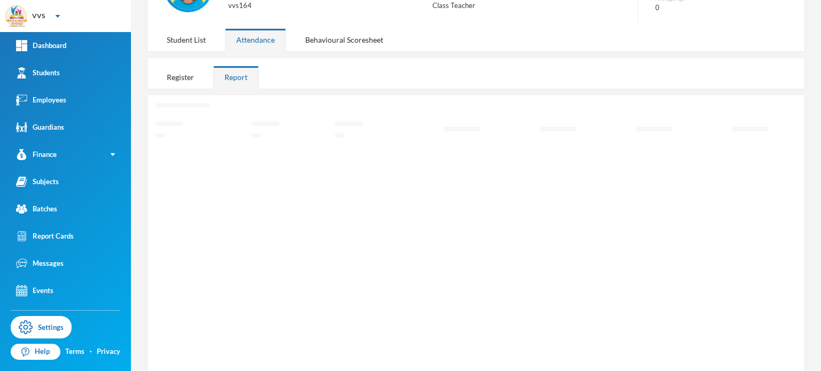
scroll to position [98, 0]
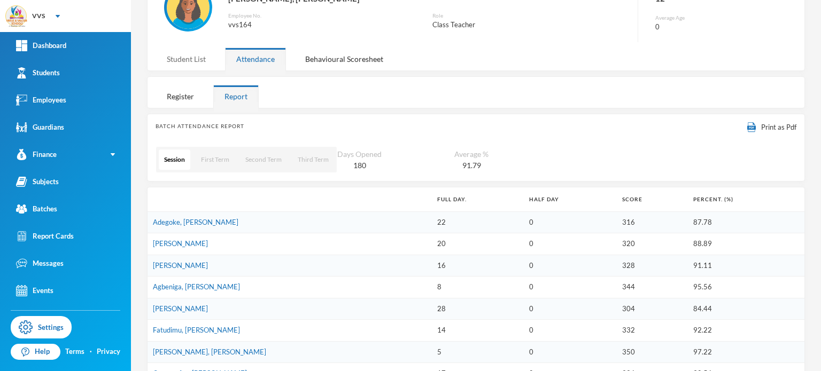
click at [186, 51] on div "Student List" at bounding box center [186, 59] width 61 height 23
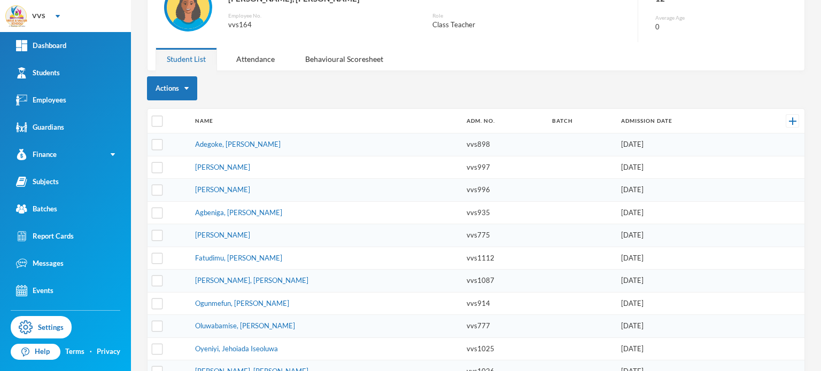
click at [238, 104] on div "Actions Name Adm. No. Batch Admission Date Adegoke, [PERSON_NAME] vvs898 [DATE]…" at bounding box center [476, 241] width 658 height 330
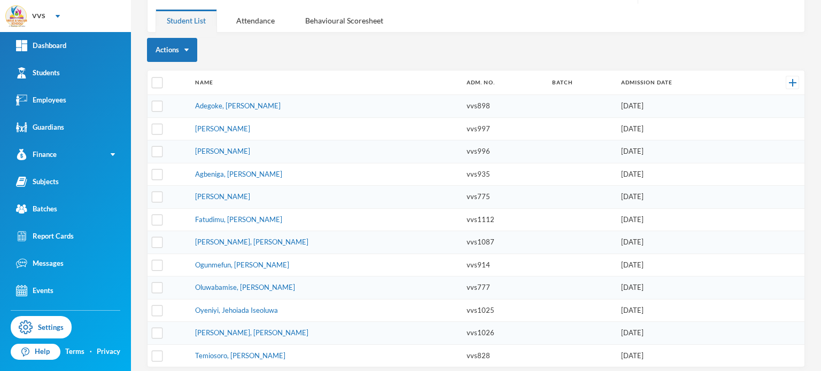
scroll to position [138, 0]
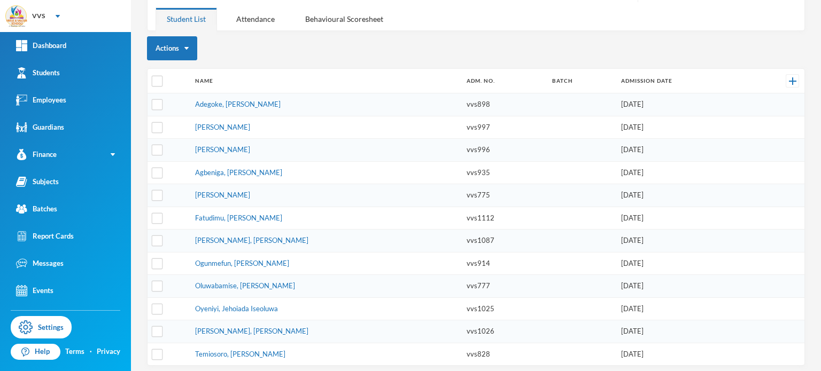
click at [238, 104] on link "Adegoke, [PERSON_NAME]" at bounding box center [237, 104] width 85 height 9
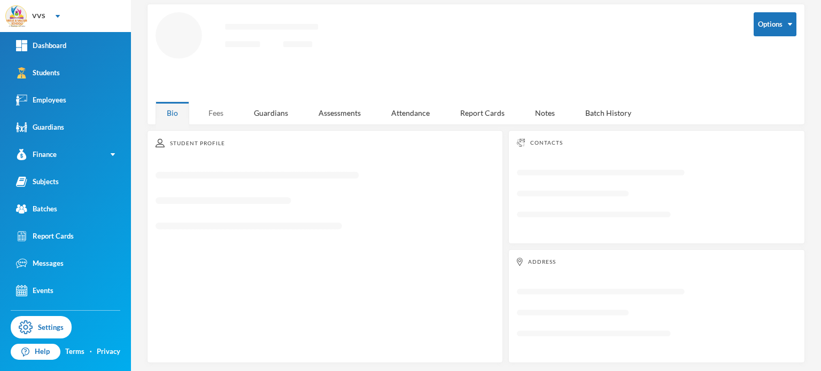
scroll to position [138, 0]
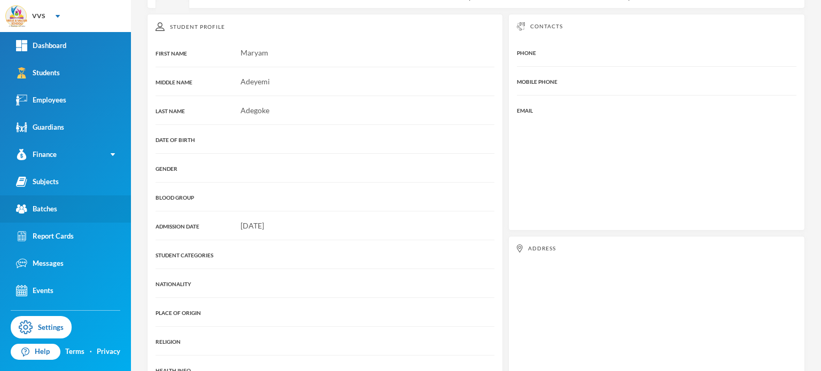
click at [43, 211] on div "Batches" at bounding box center [36, 209] width 41 height 11
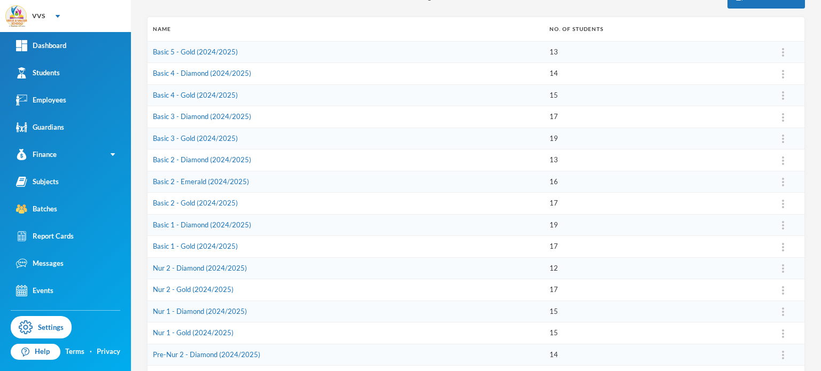
click at [373, 206] on td "Basic 2 - Gold (2024/2025)" at bounding box center [345, 204] width 396 height 22
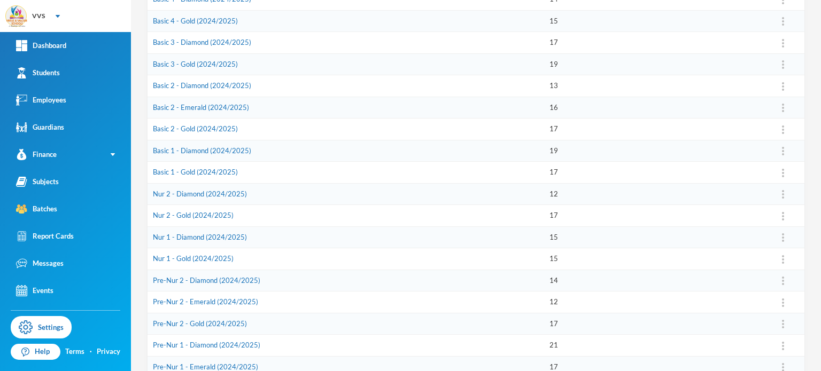
scroll to position [224, 0]
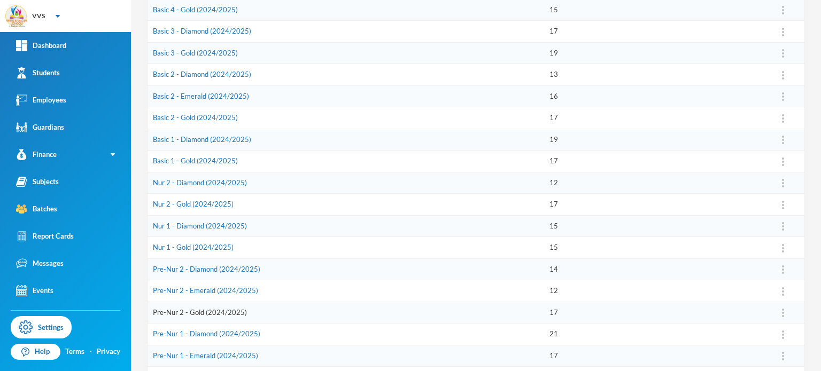
click at [174, 310] on link "Pre-Nur 2 - Gold (2024/2025)" at bounding box center [200, 312] width 94 height 9
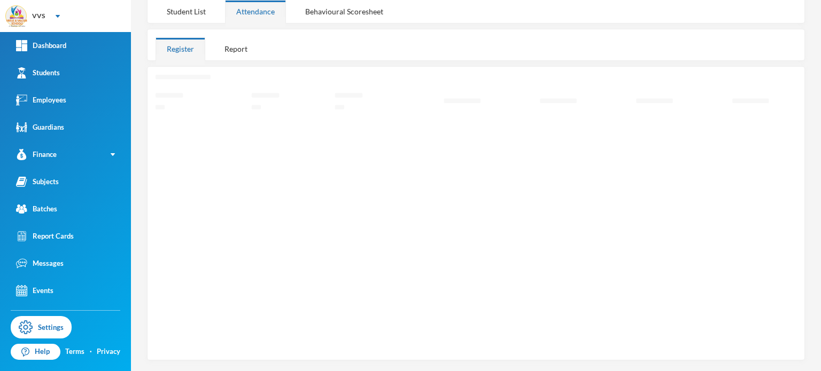
scroll to position [150, 0]
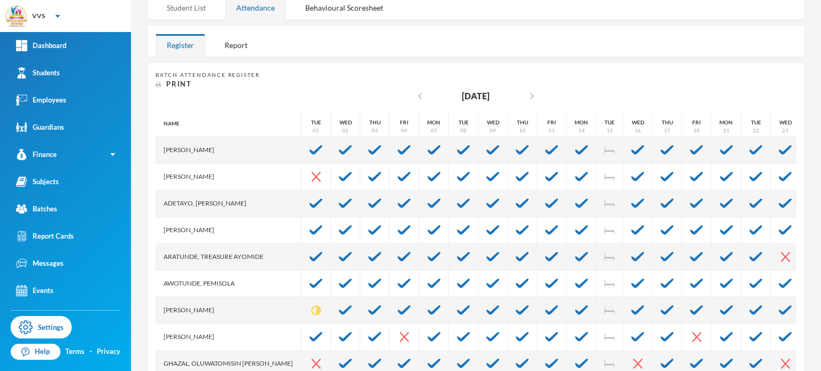
click at [189, 12] on div "Student List" at bounding box center [186, 7] width 61 height 23
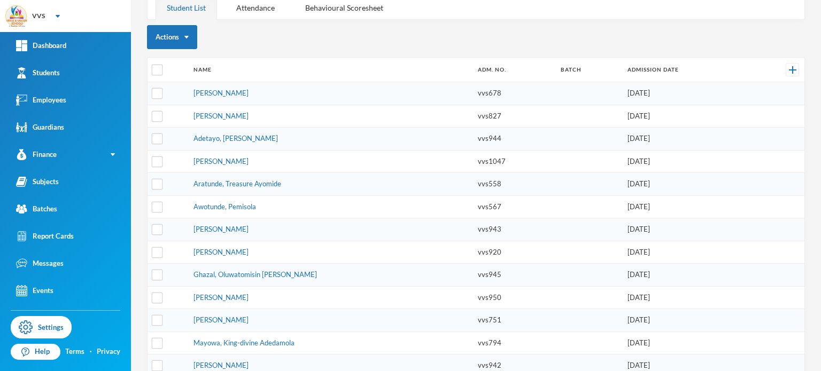
click at [243, 47] on div "Actions" at bounding box center [476, 37] width 658 height 24
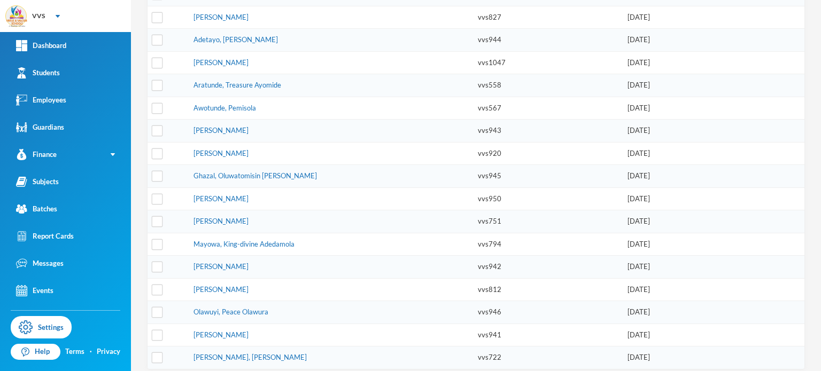
scroll to position [250, 0]
click at [43, 215] on link "Batches" at bounding box center [65, 209] width 131 height 27
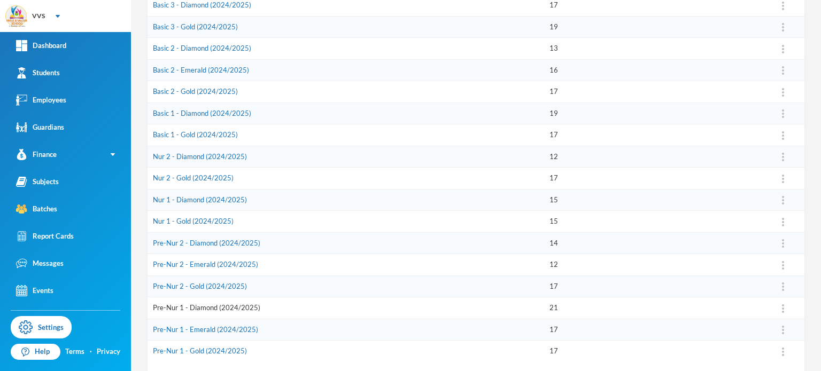
click at [167, 304] on link "Pre-Nur 1 - Diamond (2024/2025)" at bounding box center [206, 308] width 107 height 9
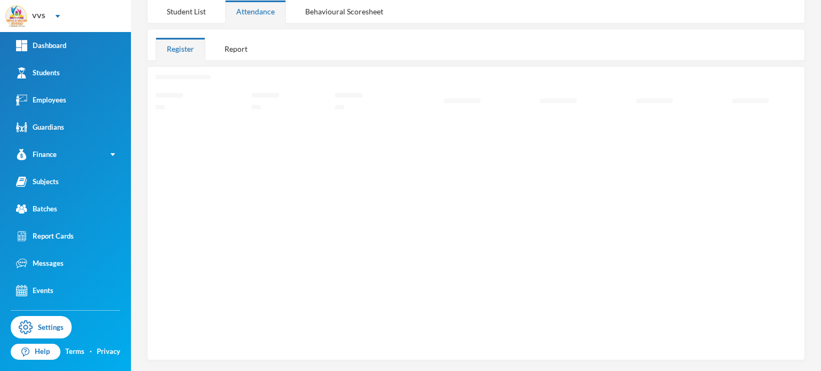
scroll to position [150, 0]
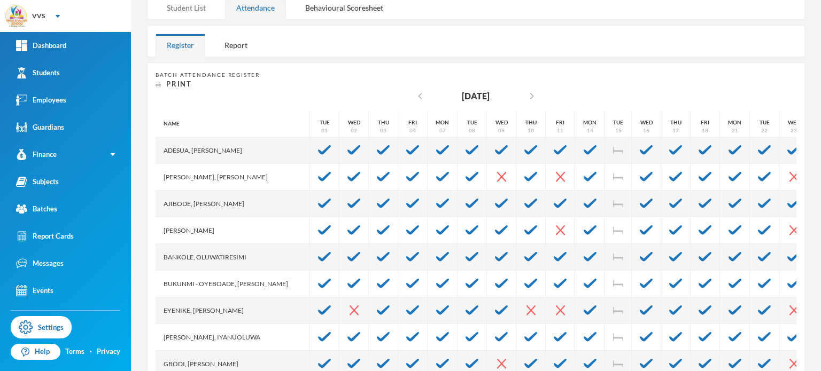
click at [190, 12] on div "Student List" at bounding box center [186, 7] width 61 height 23
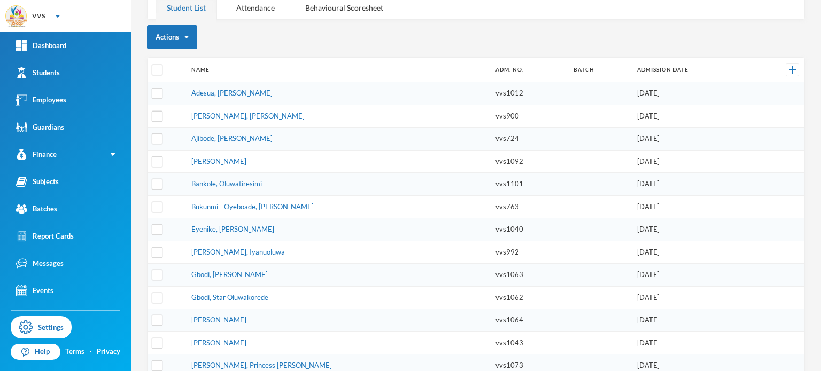
click at [363, 137] on td "Ajibode, [PERSON_NAME]" at bounding box center [338, 139] width 304 height 23
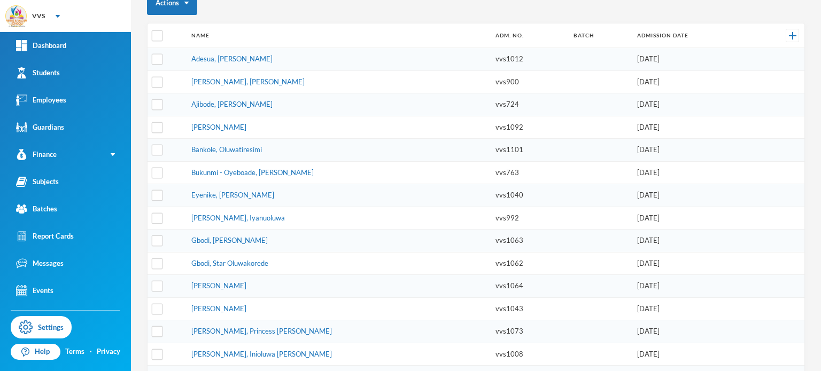
scroll to position [168, 0]
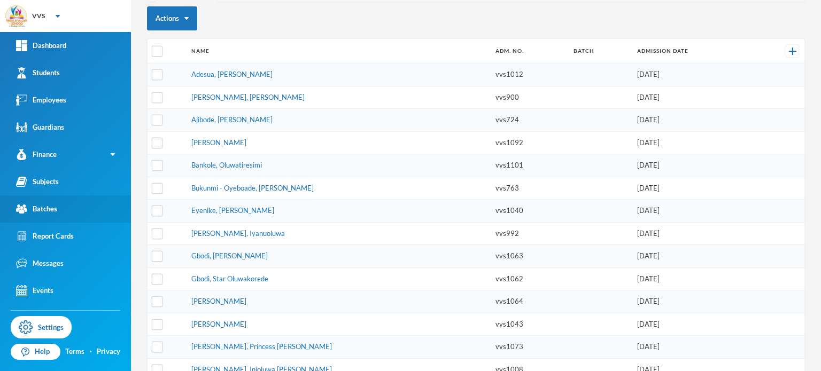
click at [45, 205] on div "Batches" at bounding box center [36, 209] width 41 height 11
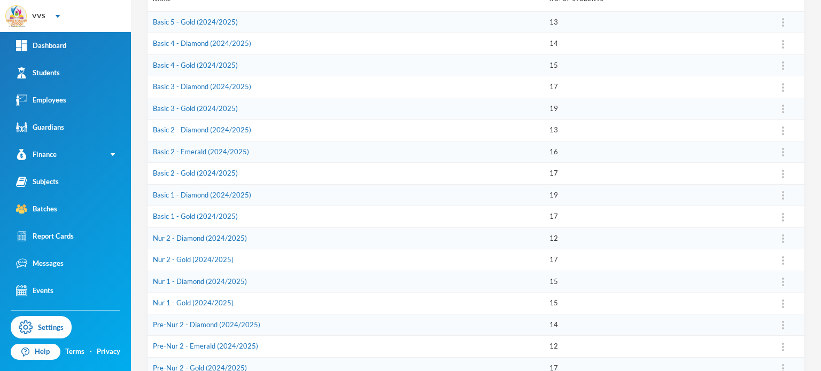
click at [384, 178] on td "Basic 2 - Gold (2024/2025)" at bounding box center [345, 174] width 396 height 22
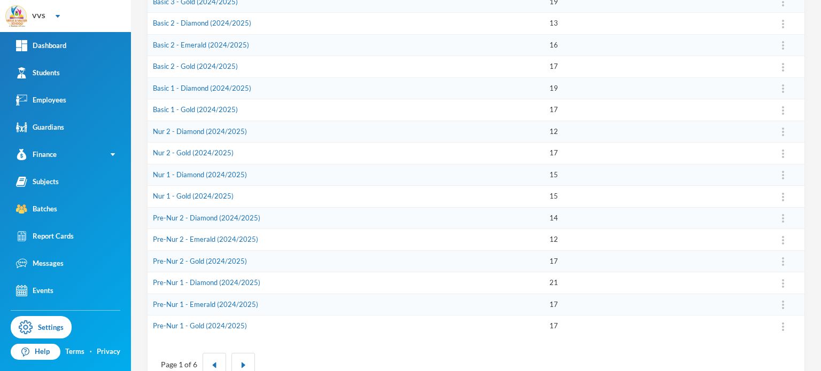
scroll to position [297, 0]
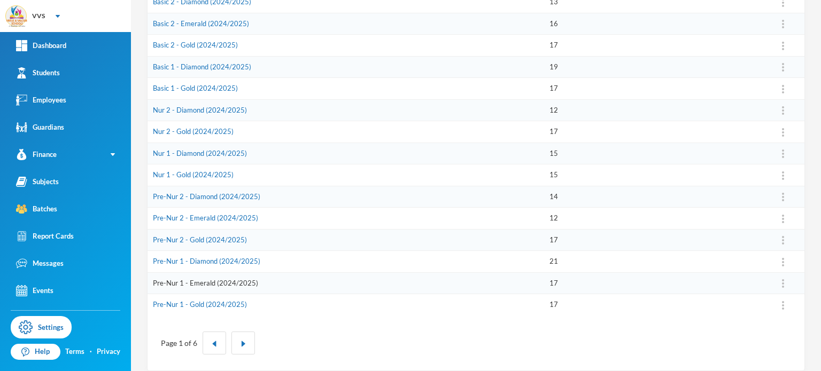
click at [165, 284] on link "Pre-Nur 1 - Emerald (2024/2025)" at bounding box center [205, 283] width 105 height 9
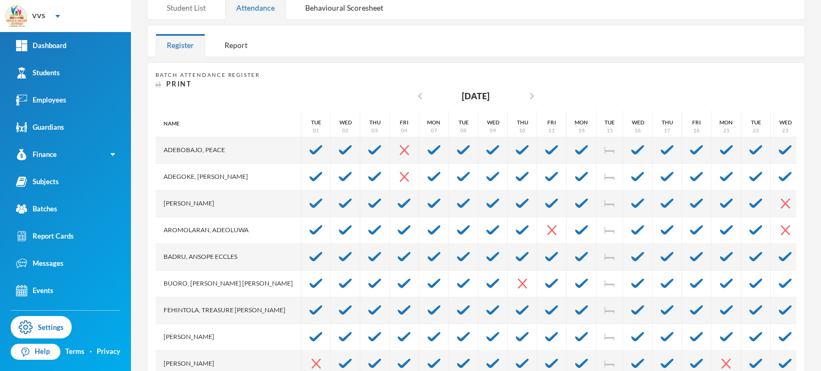
click at [195, 10] on div "Student List" at bounding box center [186, 7] width 61 height 23
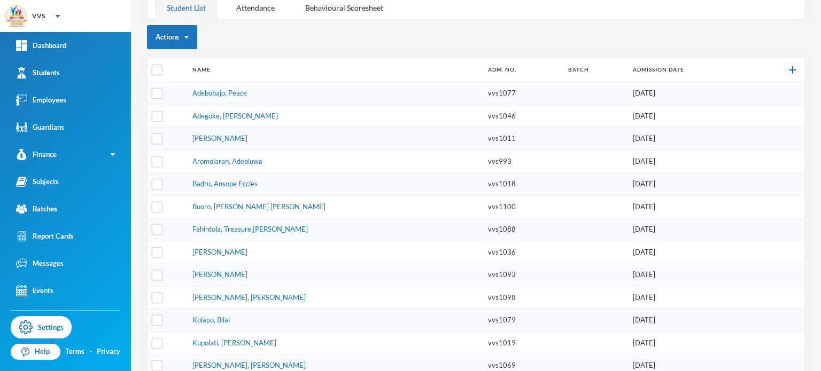
click at [290, 58] on th "Name" at bounding box center [335, 70] width 296 height 25
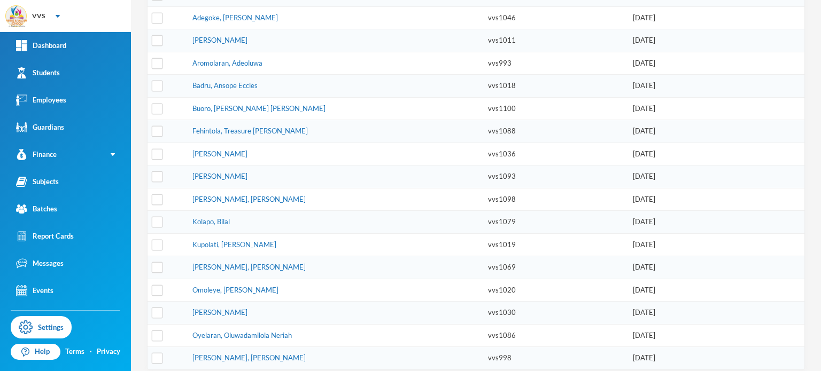
scroll to position [250, 0]
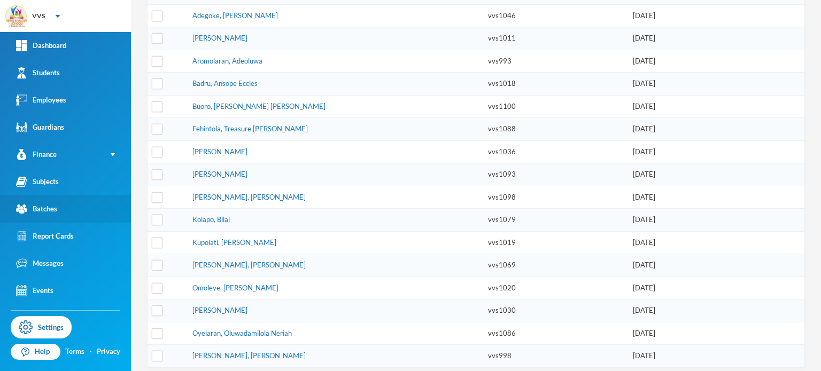
click at [45, 211] on div "Batches" at bounding box center [36, 209] width 41 height 11
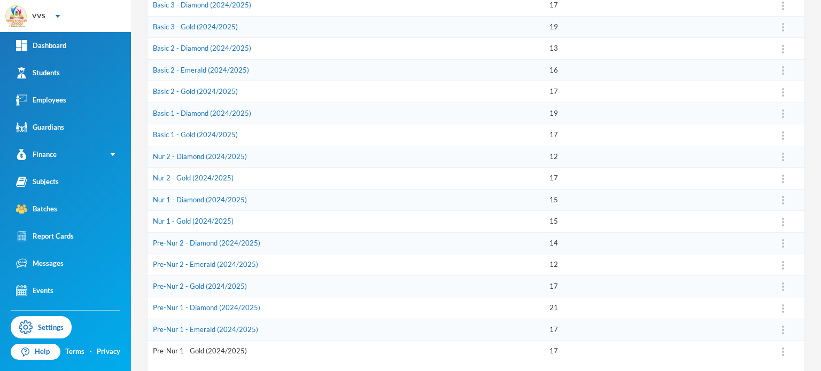
click at [168, 349] on link "Pre-Nur 1 - Gold (2024/2025)" at bounding box center [200, 351] width 94 height 9
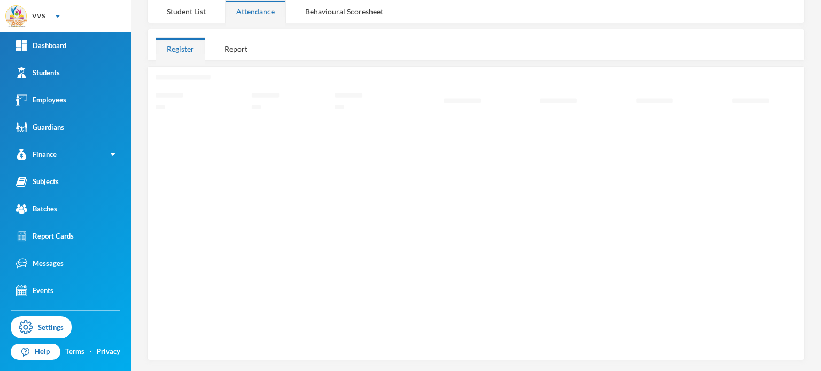
scroll to position [150, 0]
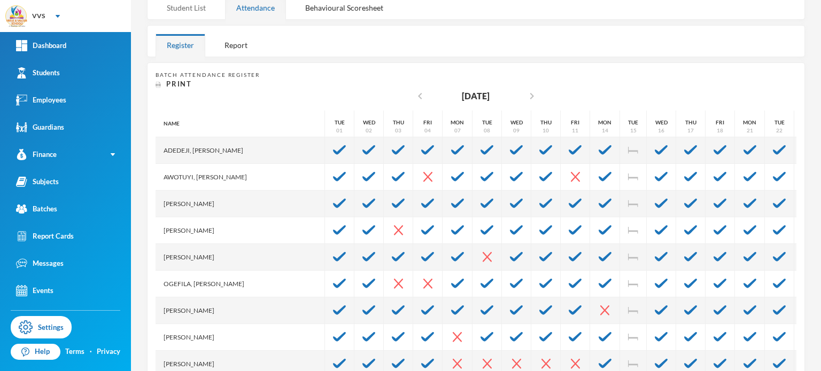
click at [201, 15] on div "Student List" at bounding box center [186, 7] width 61 height 23
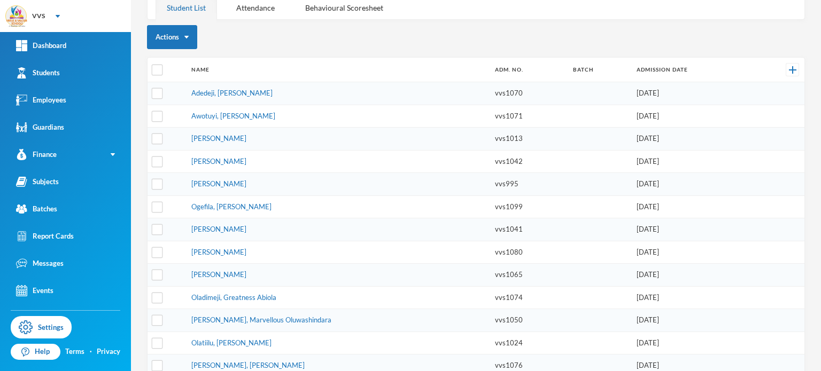
click at [346, 71] on th "Name" at bounding box center [337, 70] width 303 height 25
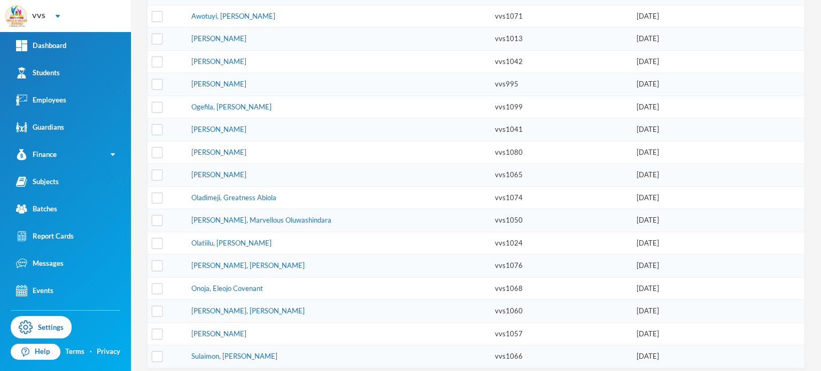
scroll to position [250, 0]
click at [48, 209] on div "Batches" at bounding box center [36, 209] width 41 height 11
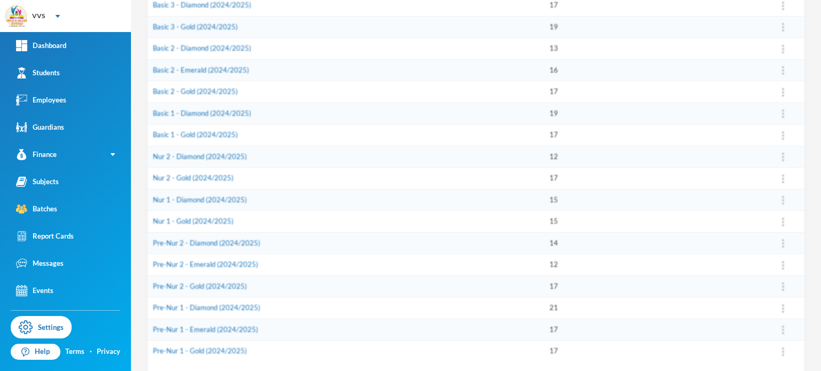
click at [376, 154] on td "Nur 2 - Diamond (2024/2025)" at bounding box center [345, 157] width 396 height 22
